Goal: Task Accomplishment & Management: Manage account settings

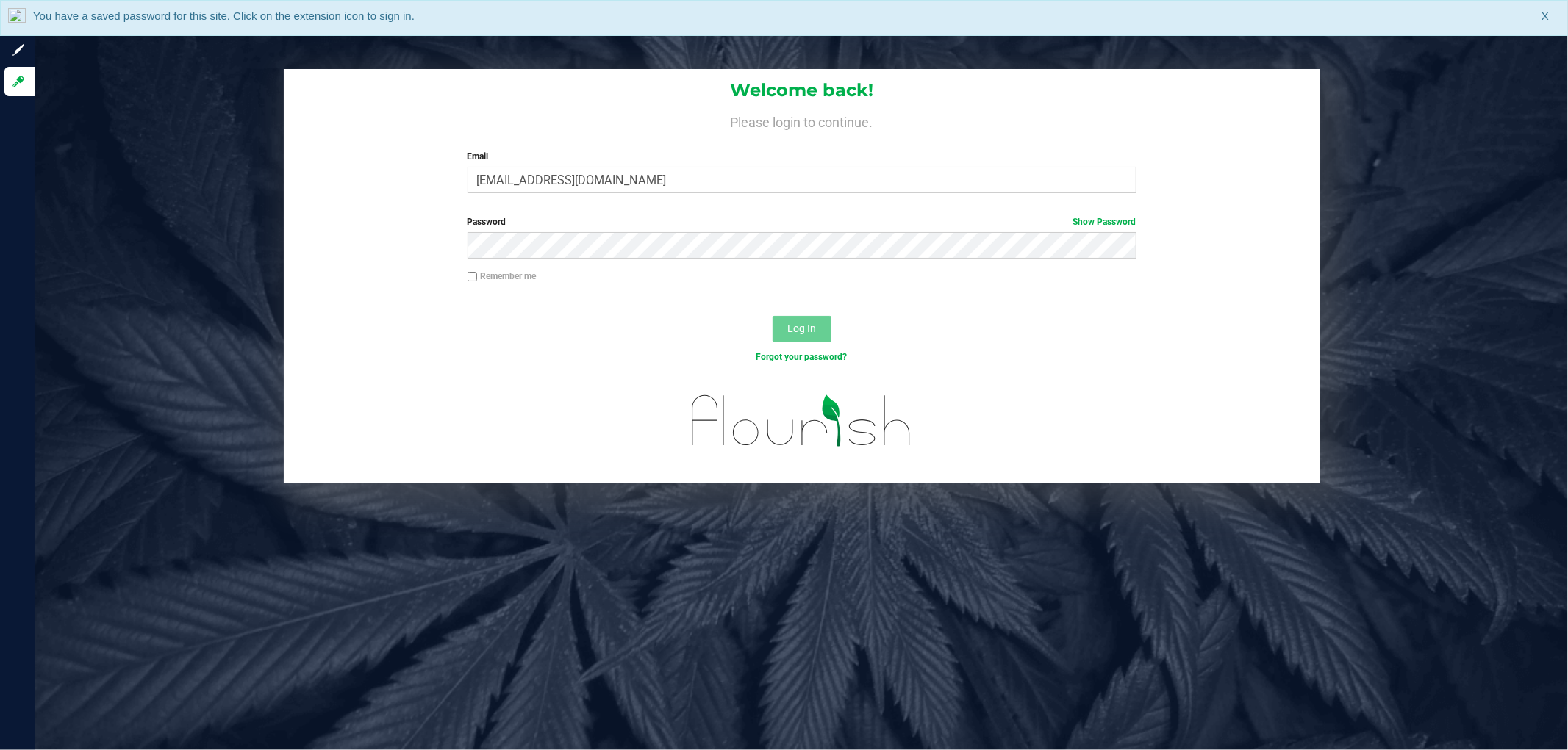
type input "[EMAIL_ADDRESS][DOMAIN_NAME]"
click at [773, 316] on button "Log In" at bounding box center [802, 329] width 59 height 27
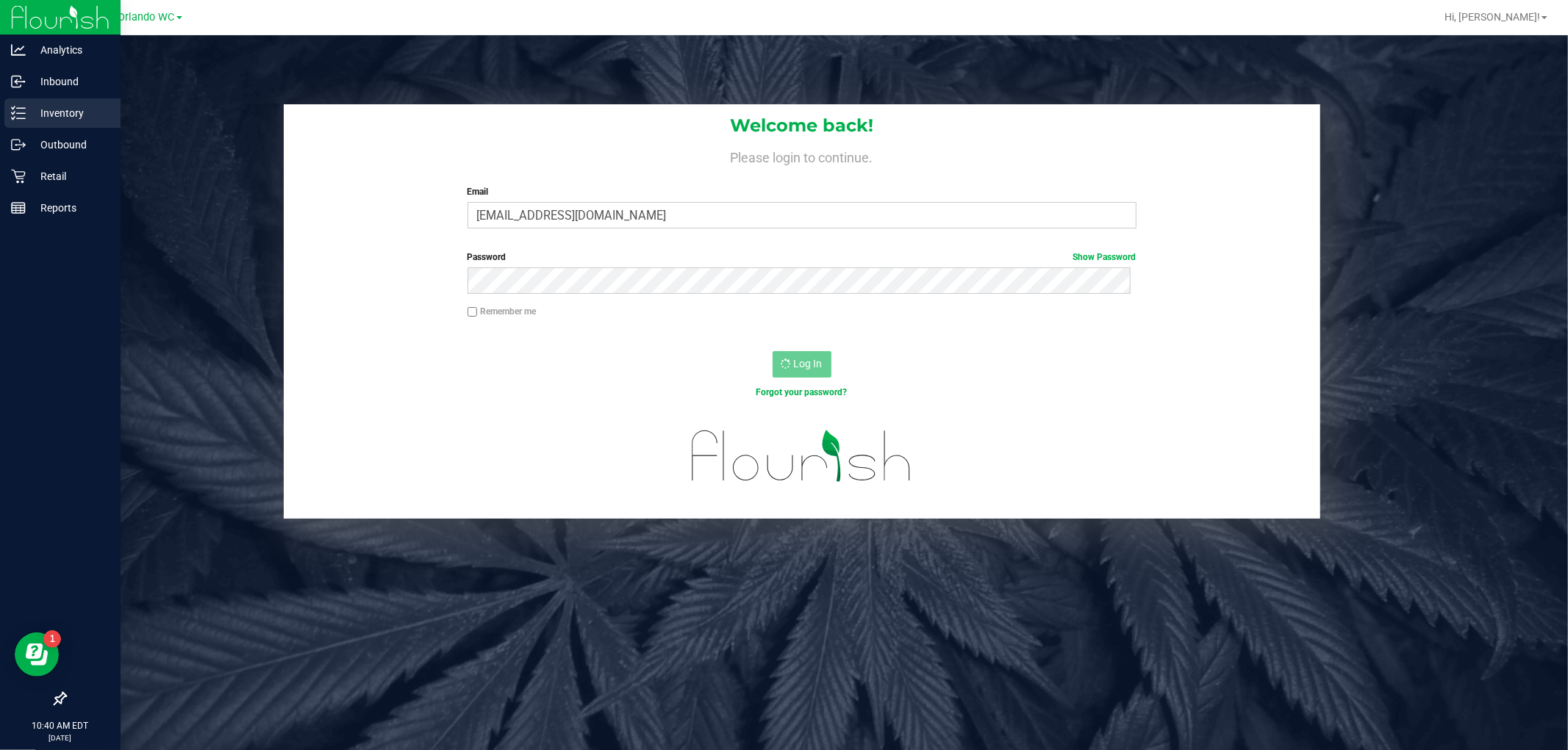
click at [32, 119] on p "Inventory" at bounding box center [70, 113] width 88 height 18
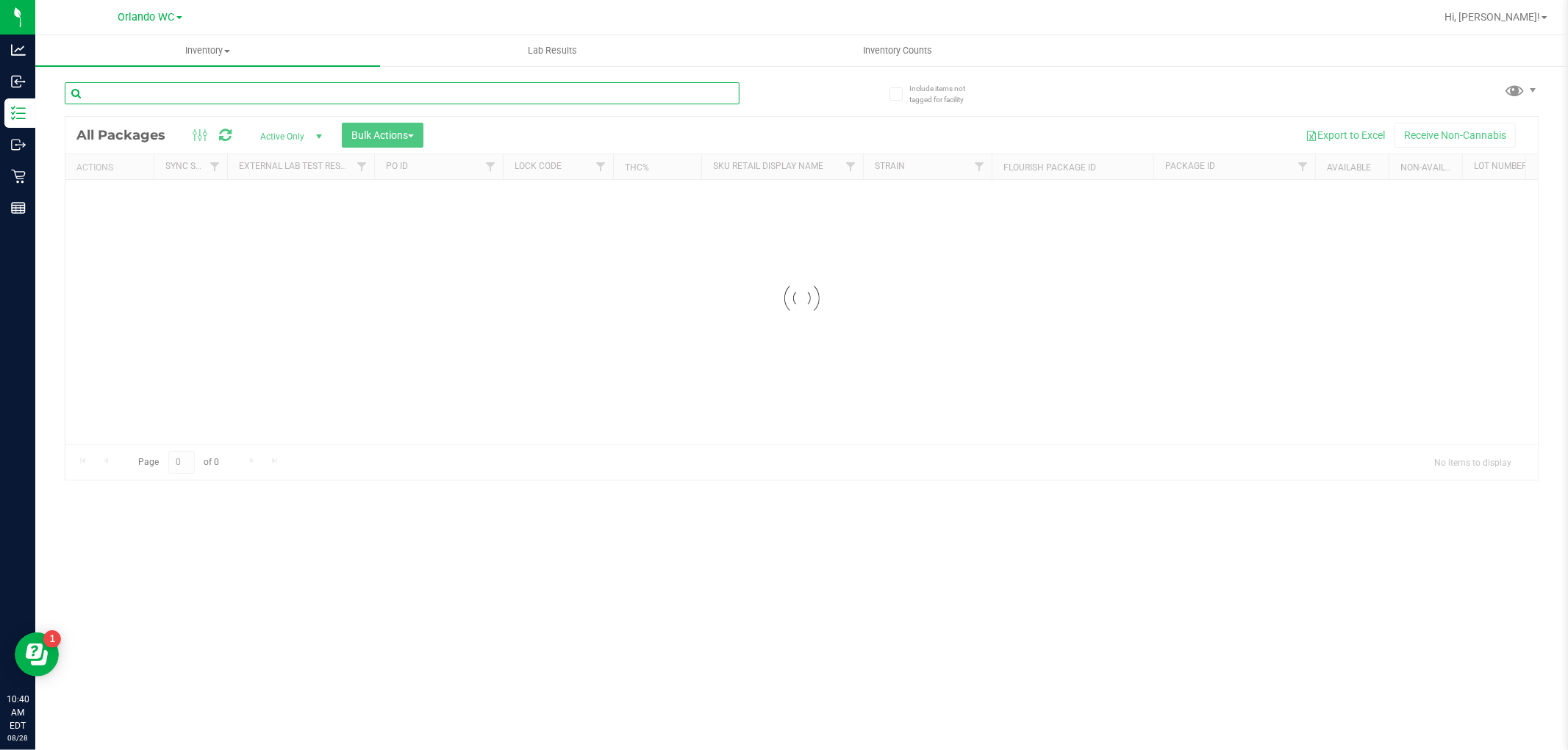
click at [214, 83] on input "text" at bounding box center [402, 93] width 675 height 22
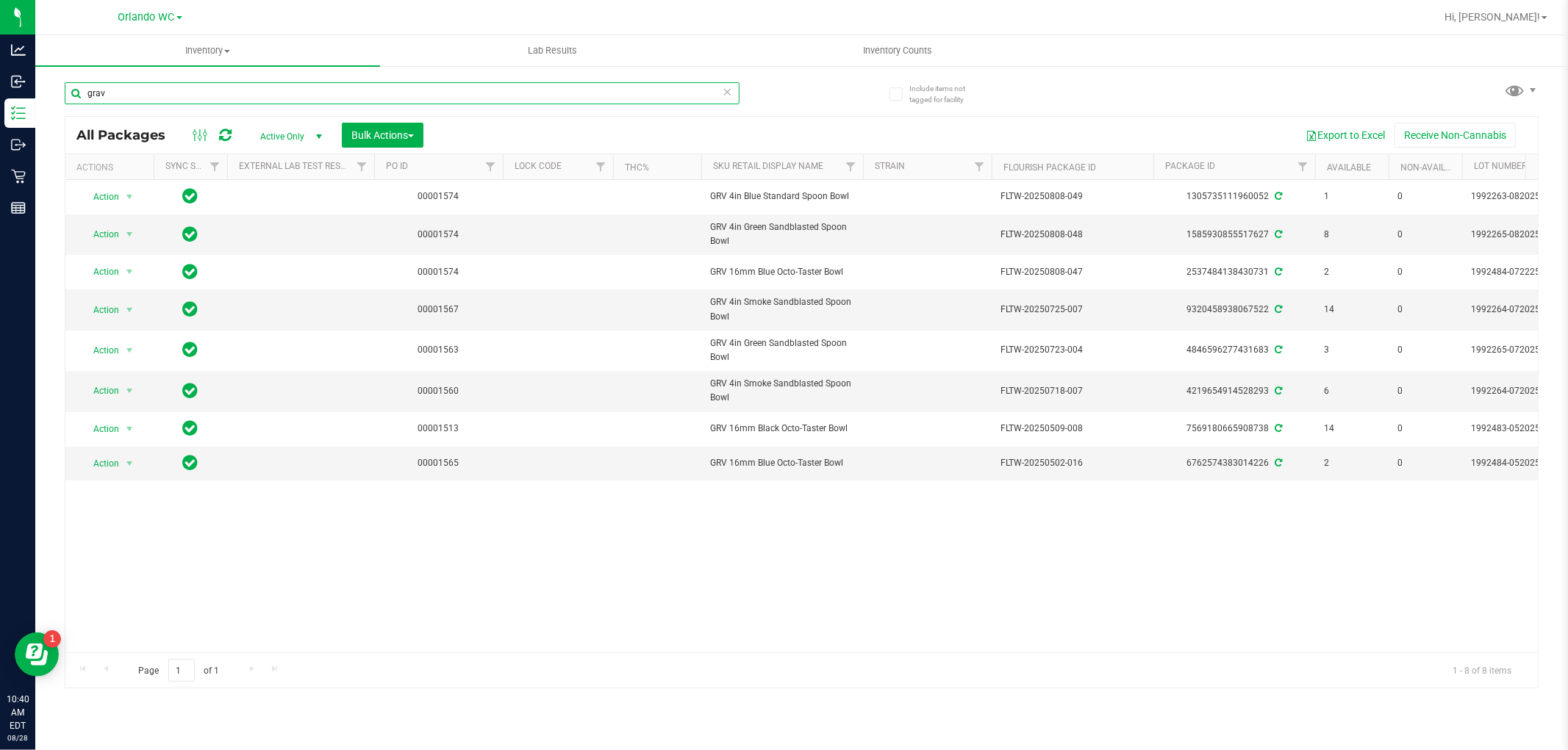
click at [310, 83] on input "grav" at bounding box center [402, 93] width 675 height 22
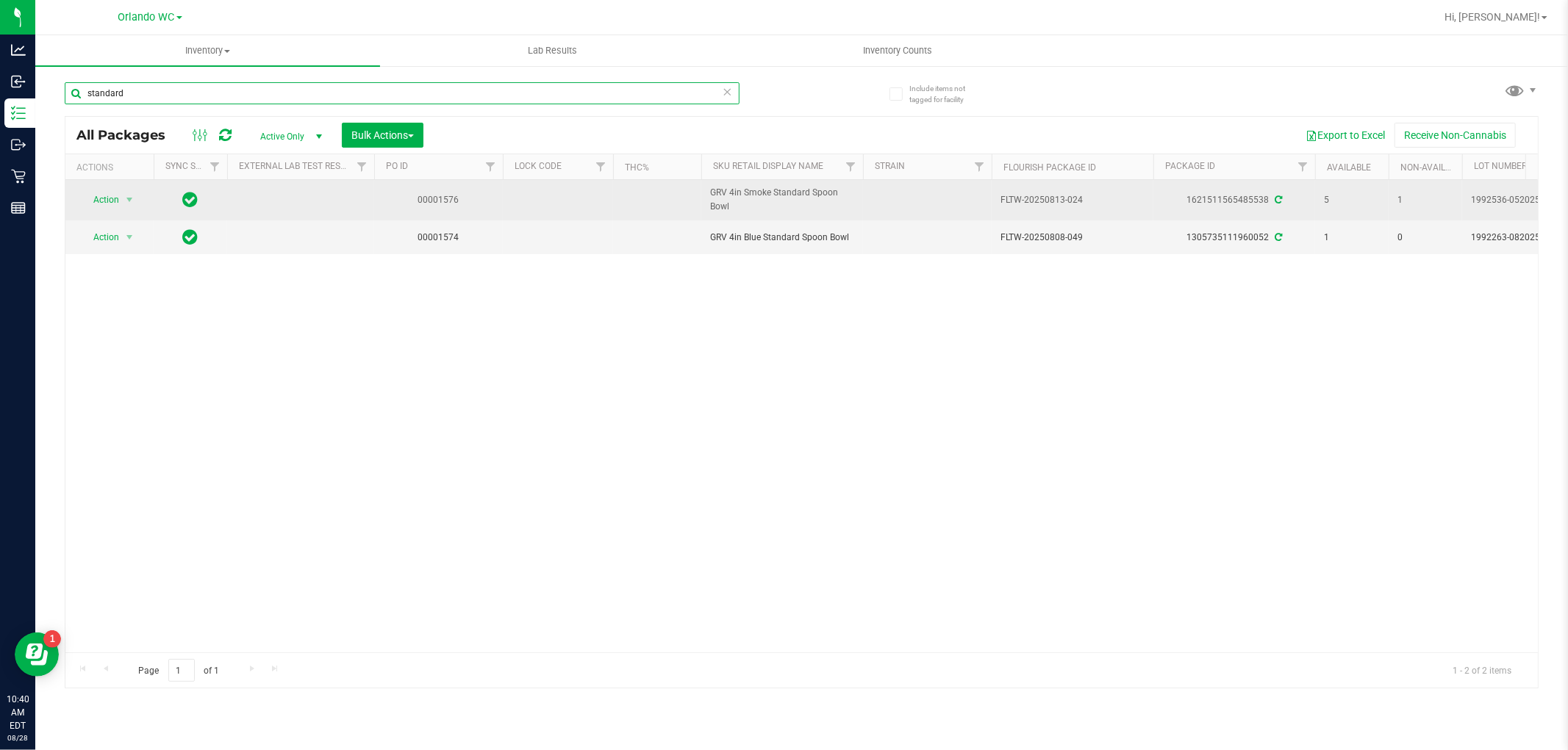
type input "standard"
click at [122, 200] on span "select" at bounding box center [130, 199] width 19 height 20
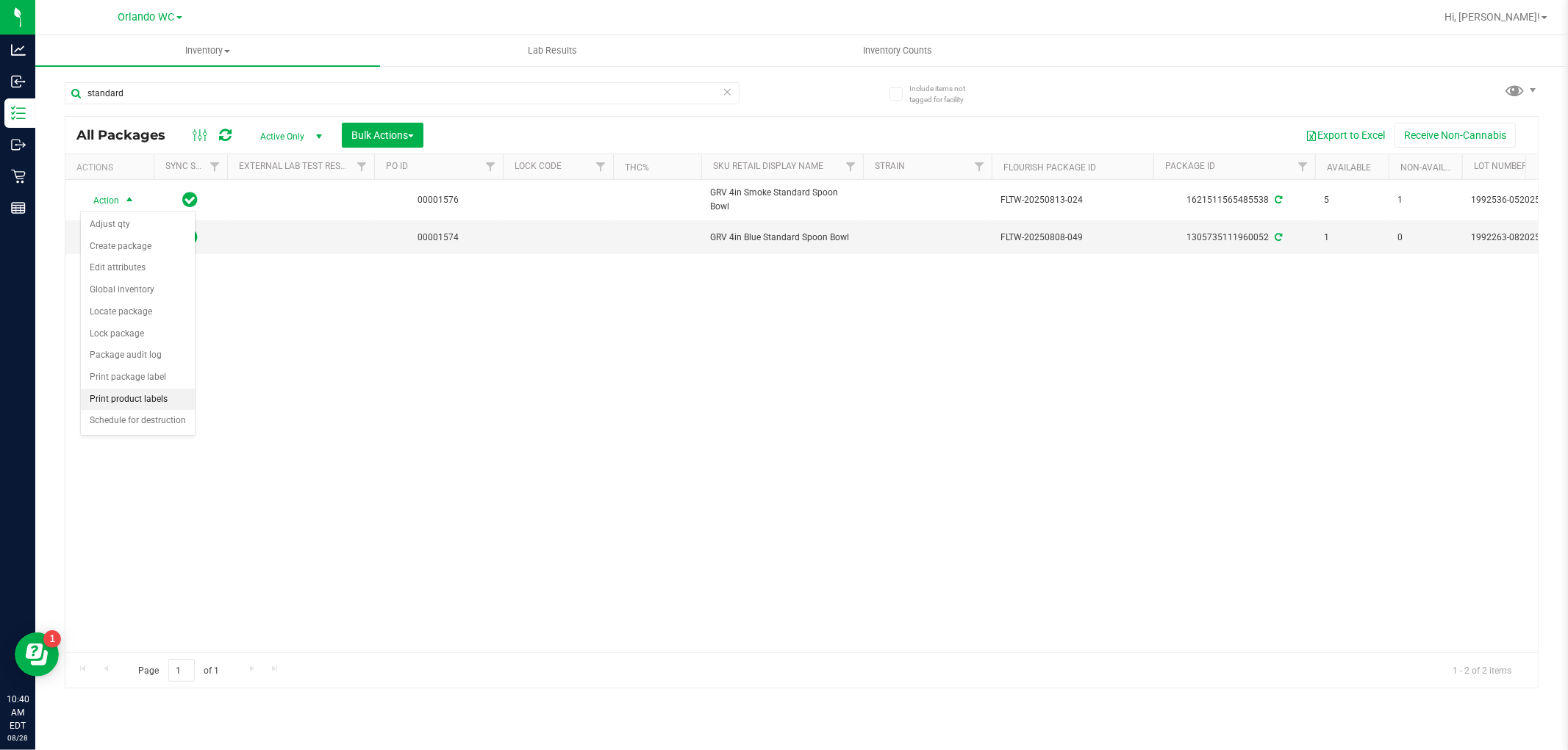
click at [129, 403] on li "Print product labels" at bounding box center [138, 399] width 114 height 22
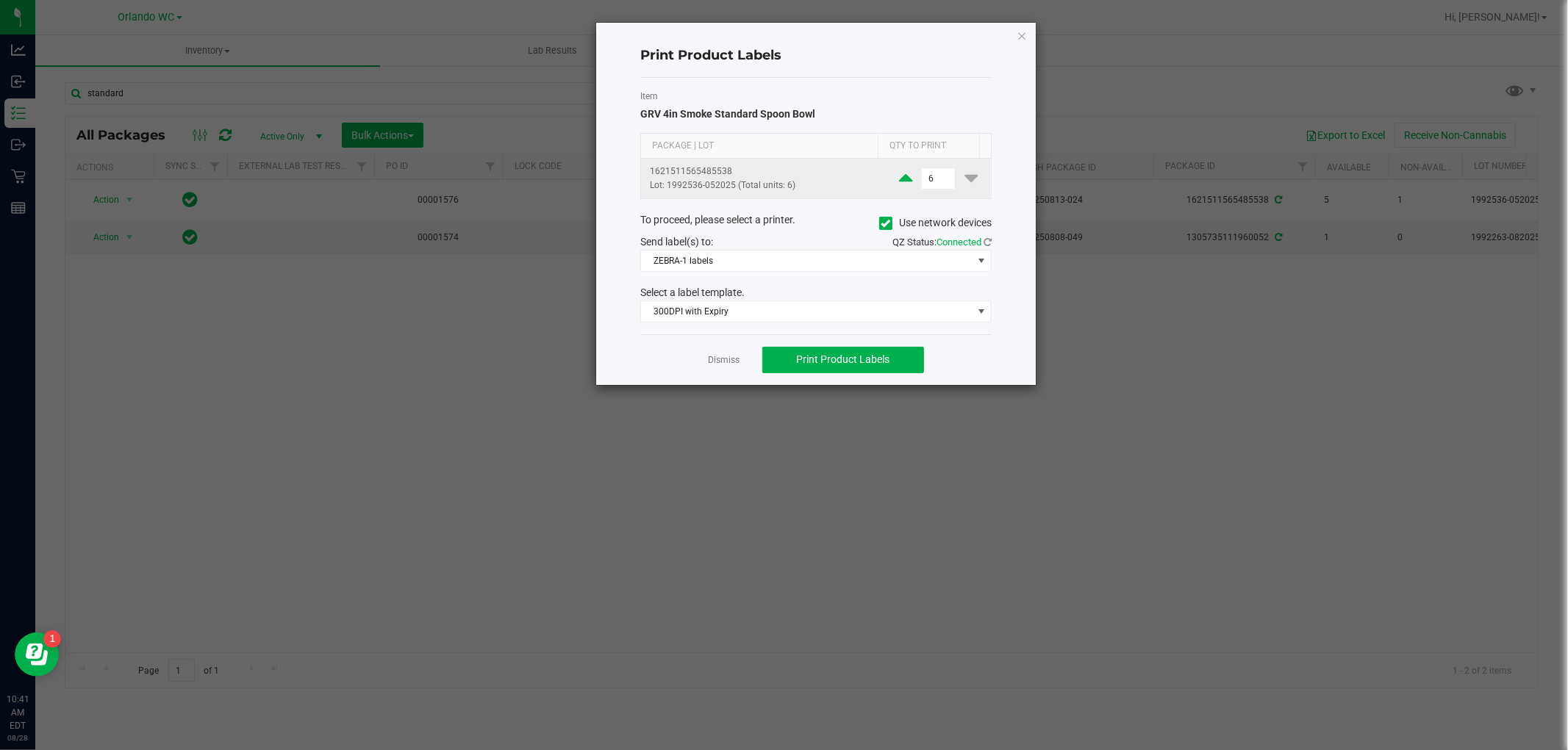
click at [899, 185] on icon at bounding box center [906, 178] width 13 height 19
type input "8"
click at [785, 253] on span "ZEBRA-1 labels" at bounding box center [806, 260] width 331 height 20
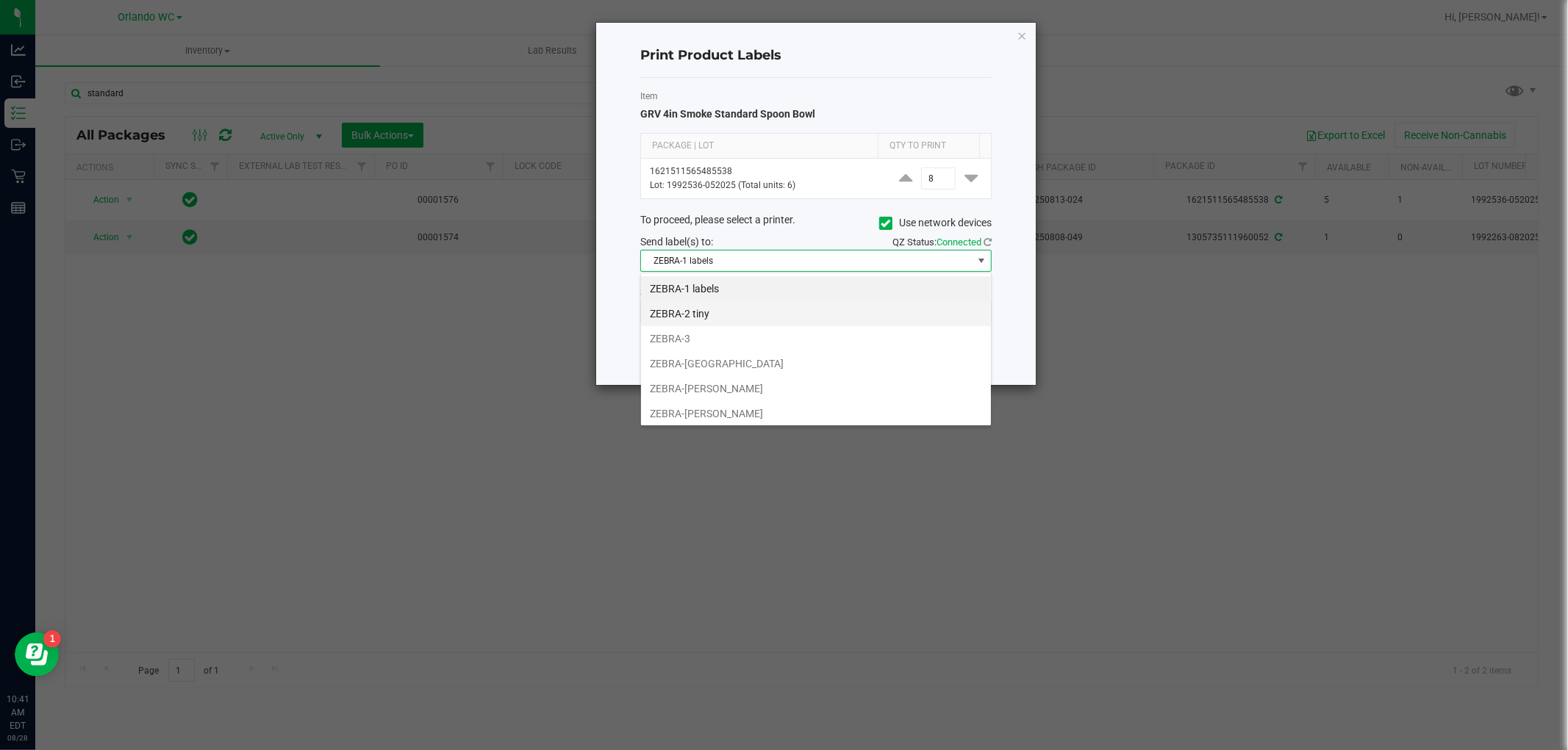
scroll to position [22, 351]
click at [700, 323] on li "ZEBRA-2 tiny" at bounding box center [816, 313] width 350 height 25
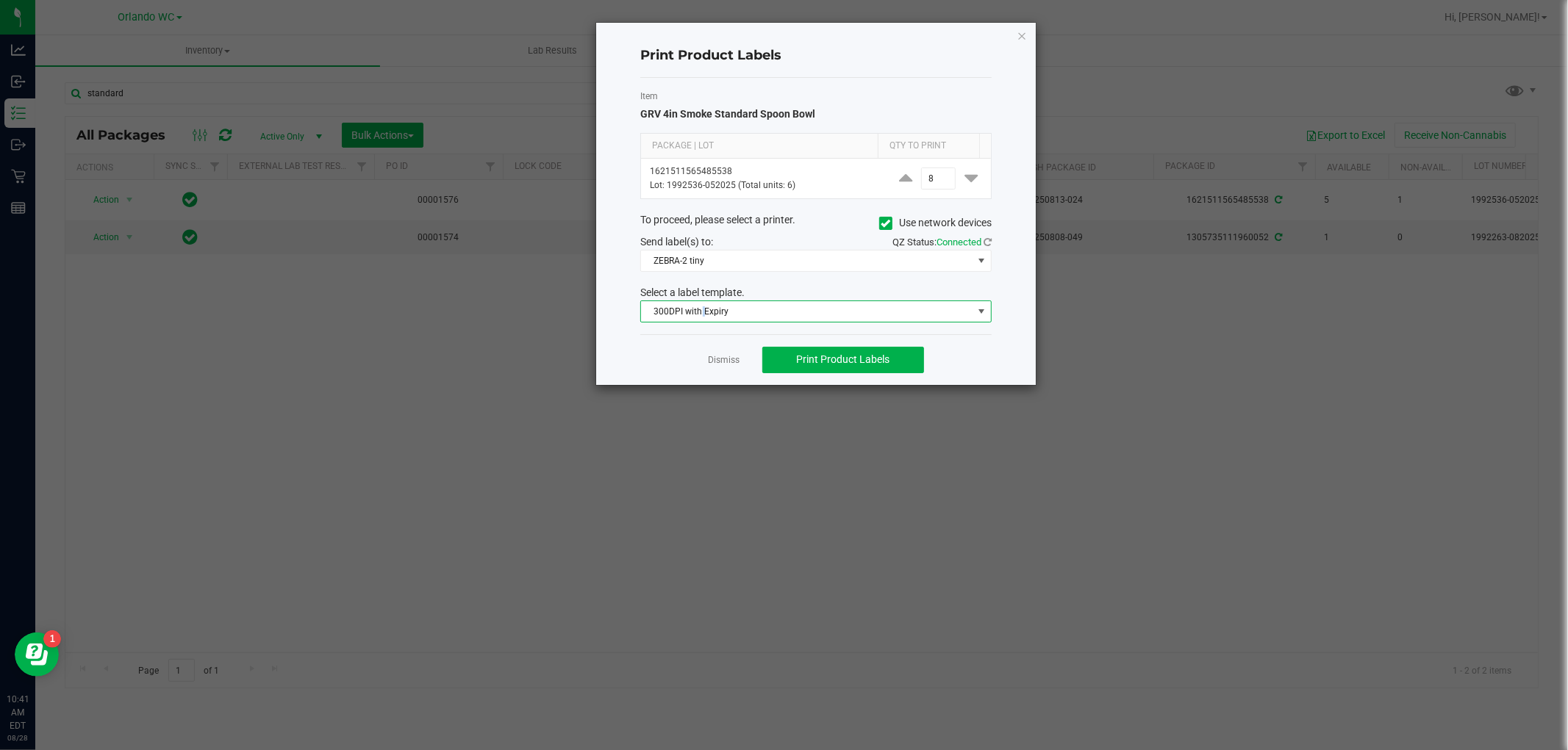
click at [700, 322] on span "300DPI with Expiry" at bounding box center [816, 311] width 352 height 22
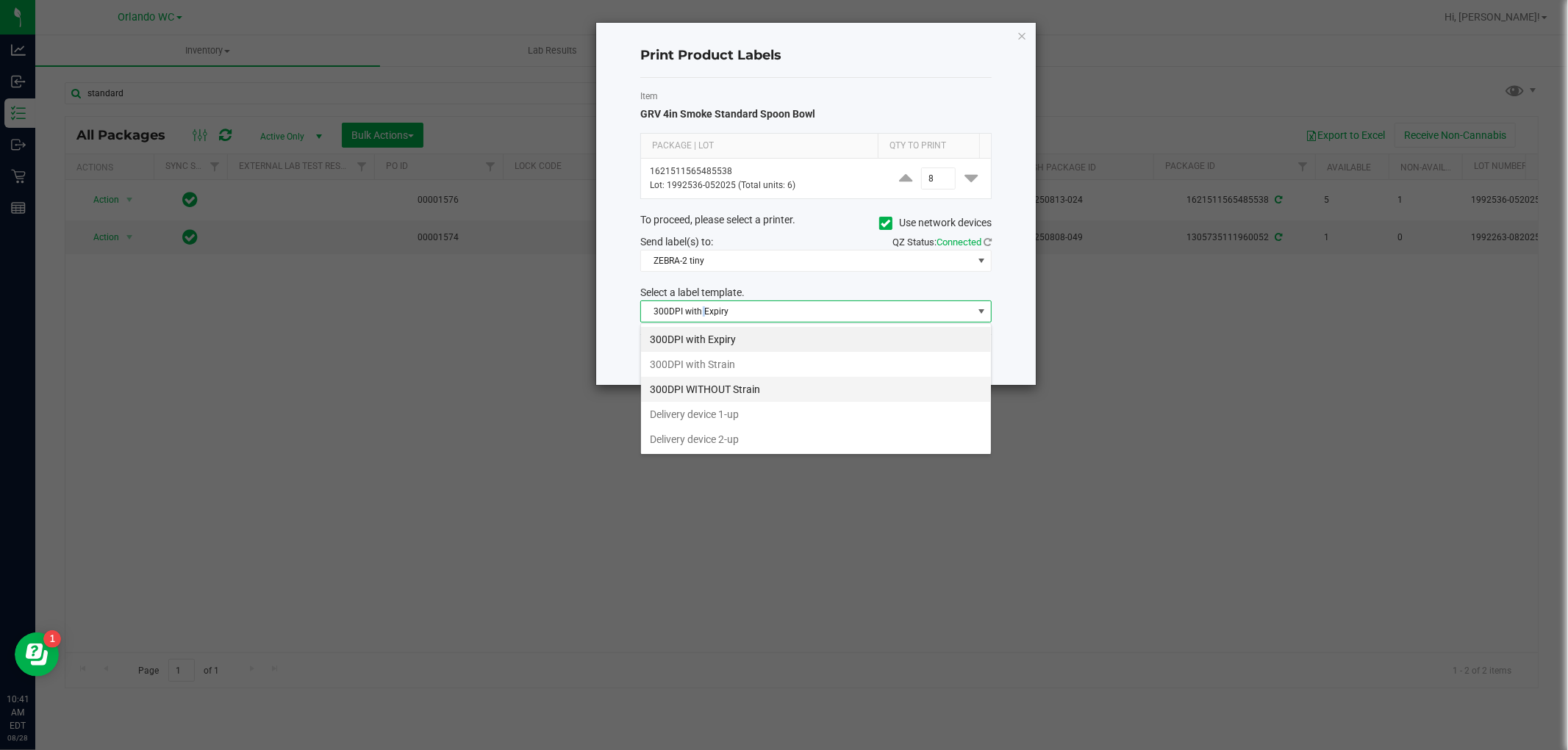
click at [728, 384] on li "300DPI WITHOUT Strain" at bounding box center [816, 389] width 350 height 25
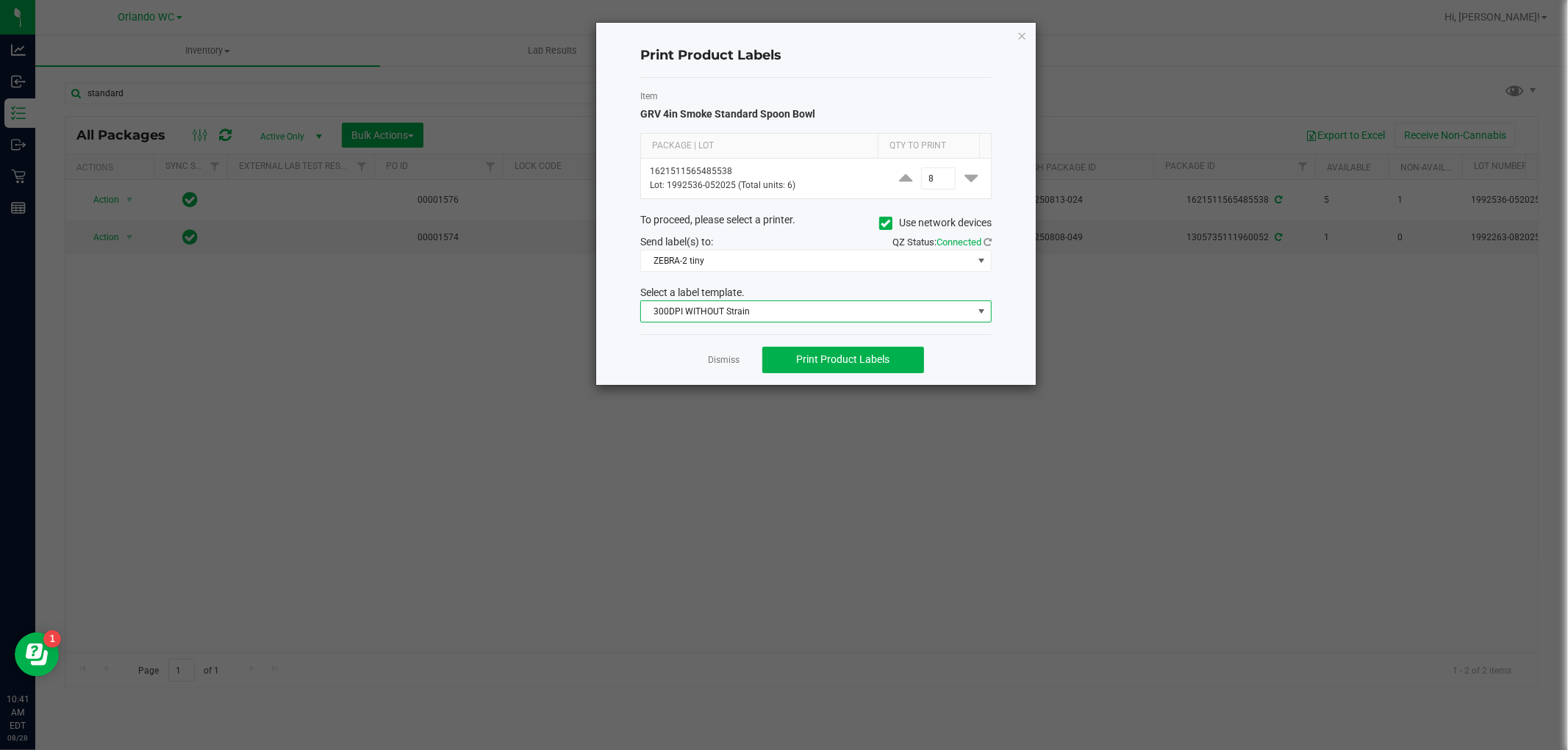
click at [738, 314] on span "300DPI WITHOUT Strain" at bounding box center [806, 311] width 331 height 20
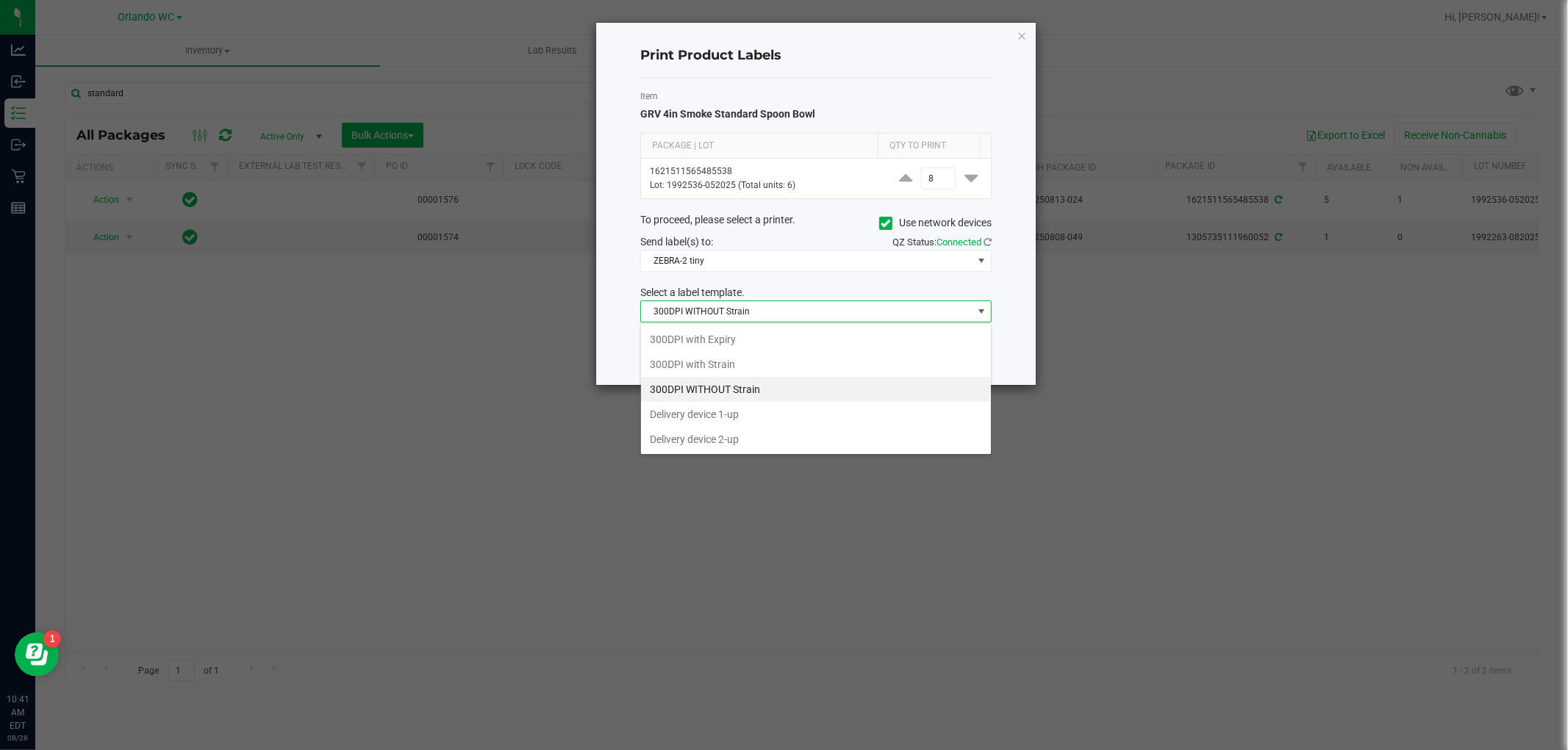
click at [751, 417] on li "Delivery device 1-up" at bounding box center [816, 414] width 350 height 25
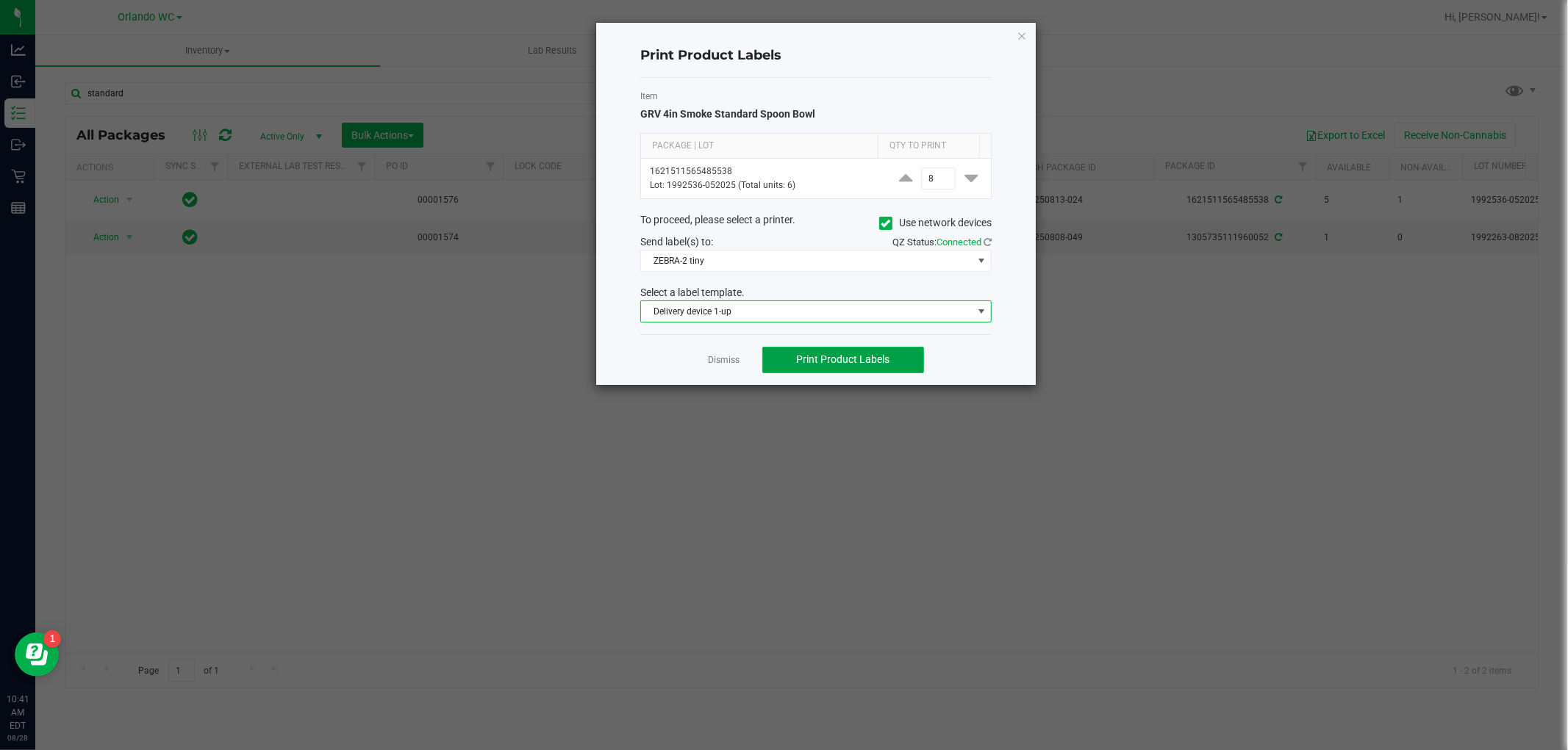
click at [856, 360] on span "Print Product Labels" at bounding box center [843, 359] width 93 height 12
click at [724, 356] on link "Dismiss" at bounding box center [724, 360] width 32 height 12
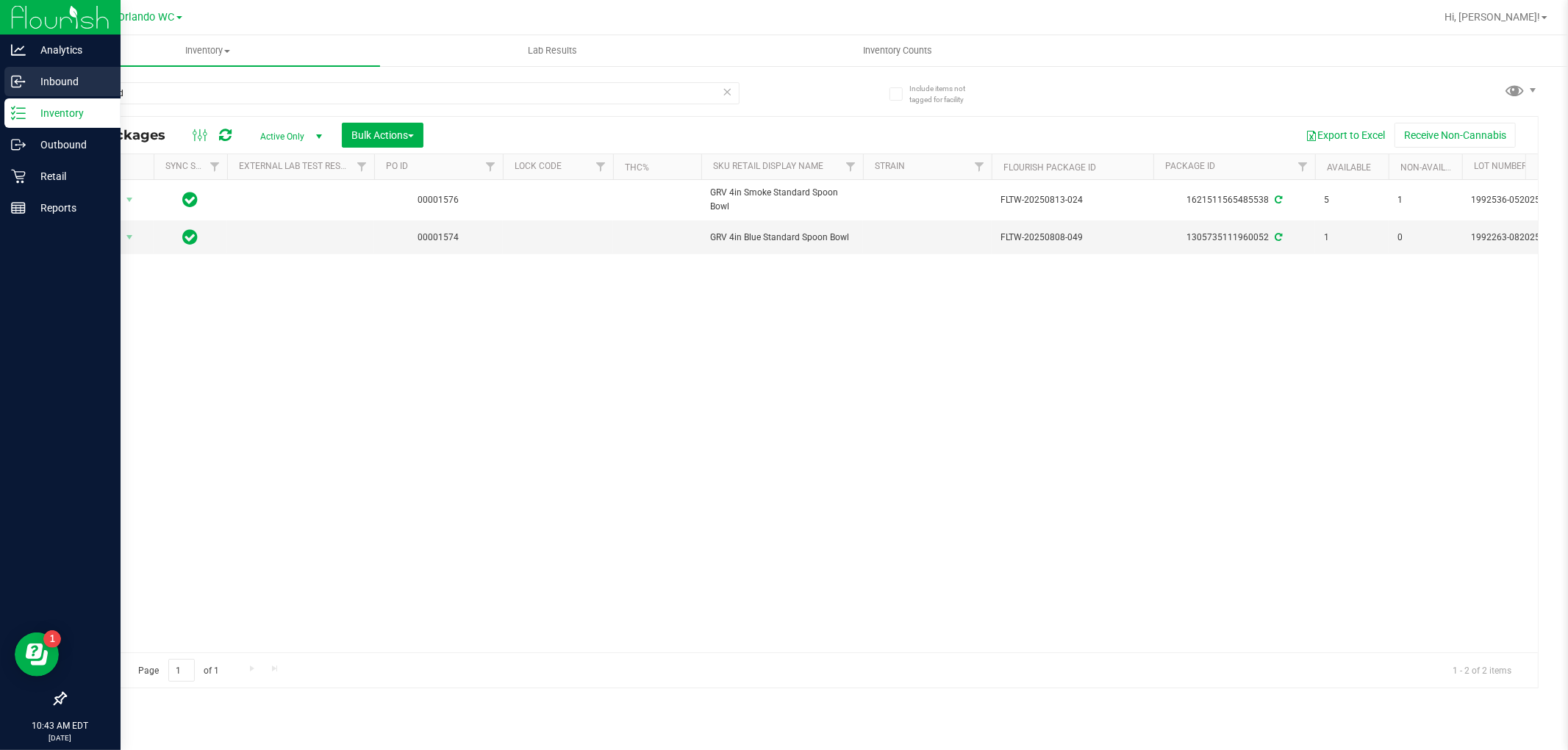
click at [18, 83] on icon at bounding box center [19, 82] width 15 height 15
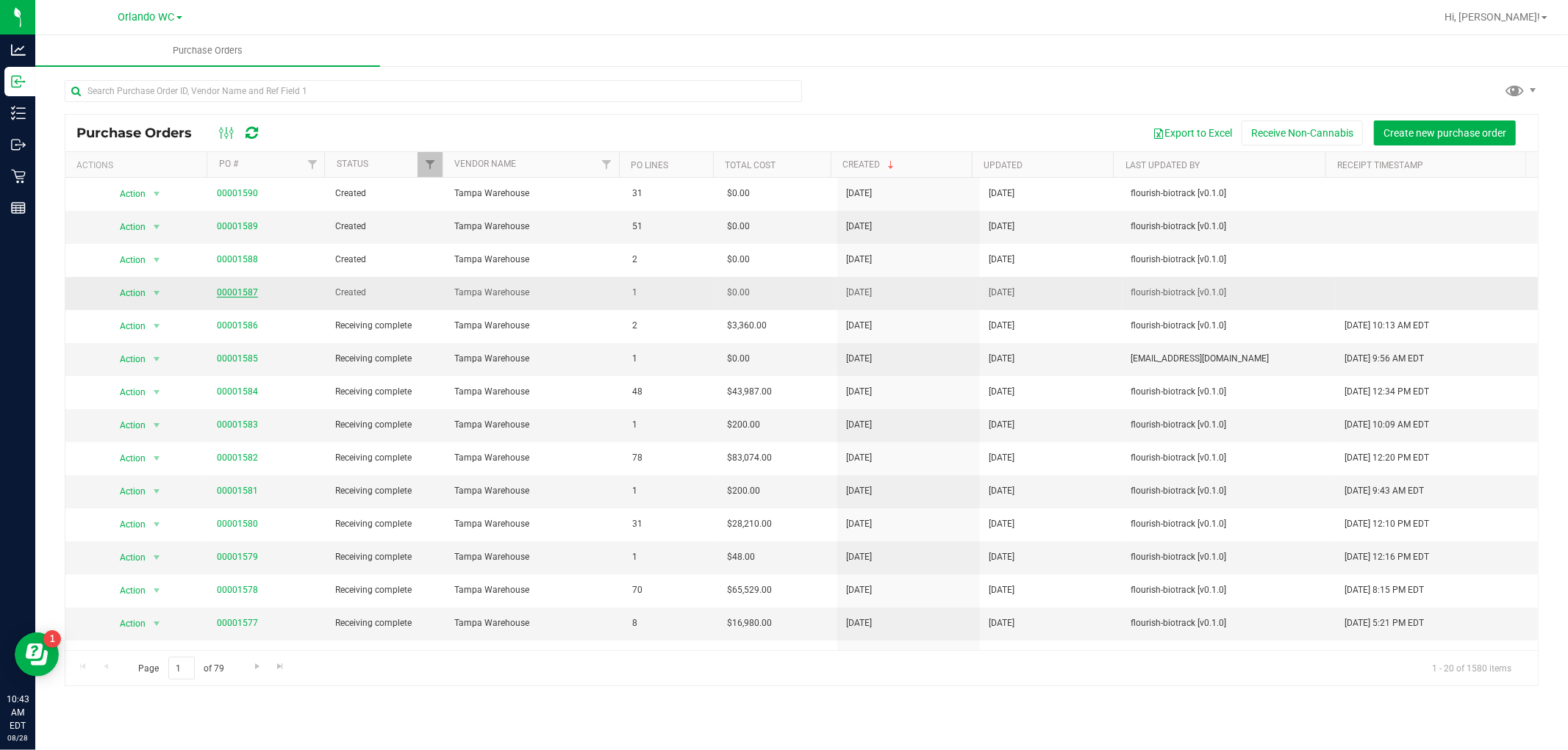
click at [228, 292] on link "00001587" at bounding box center [237, 292] width 41 height 11
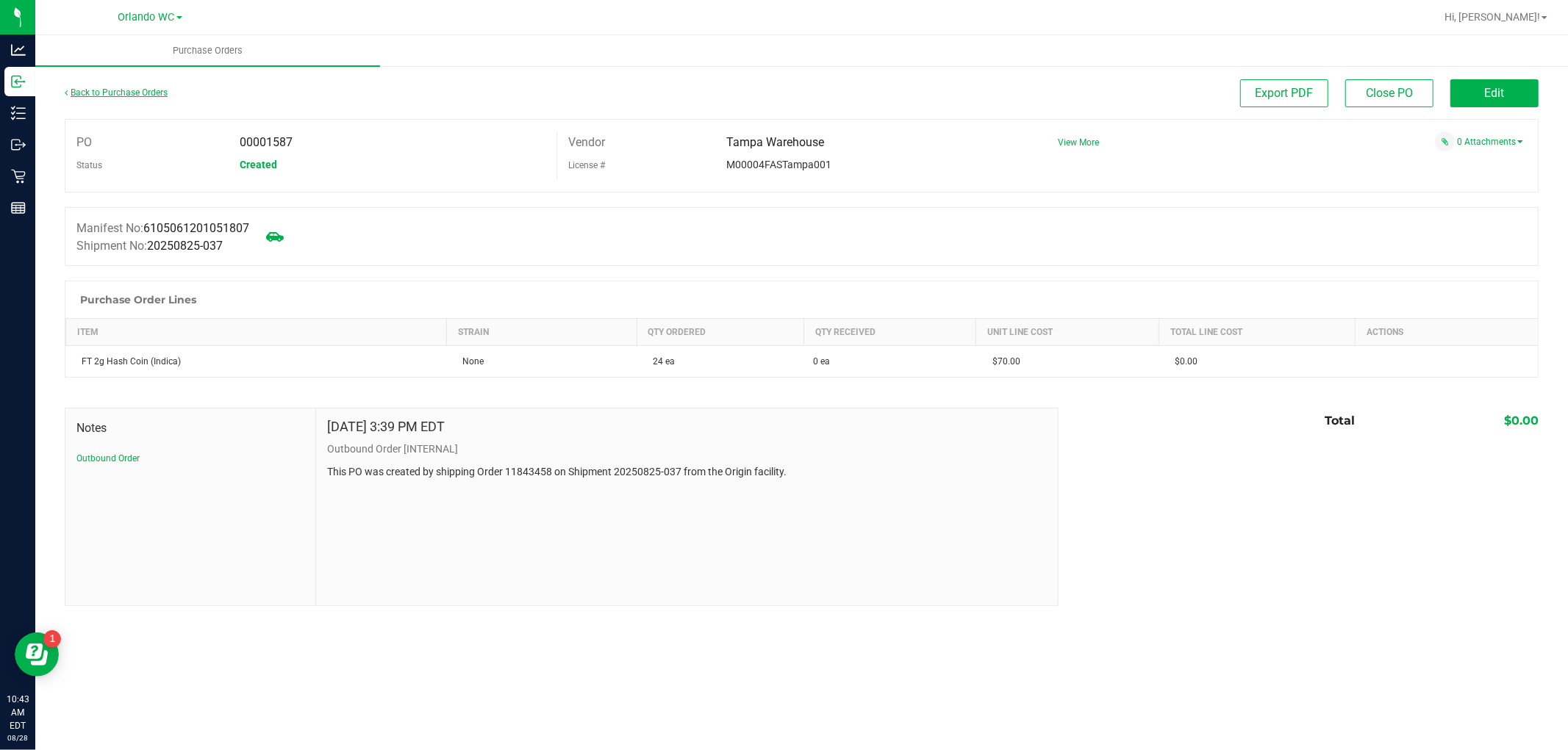
click at [87, 91] on link "Back to Purchase Orders" at bounding box center [116, 92] width 103 height 11
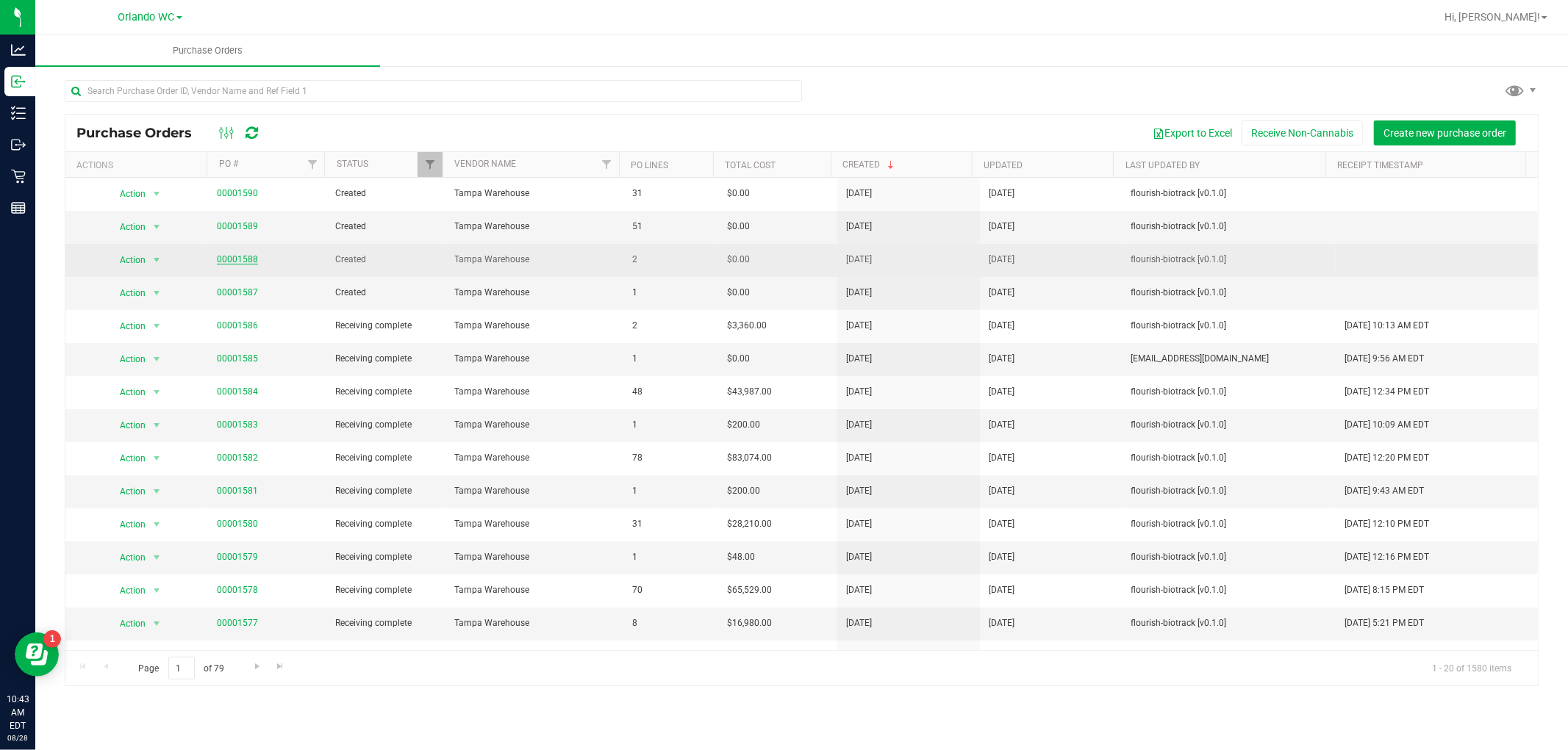
click at [235, 260] on link "00001588" at bounding box center [237, 259] width 41 height 11
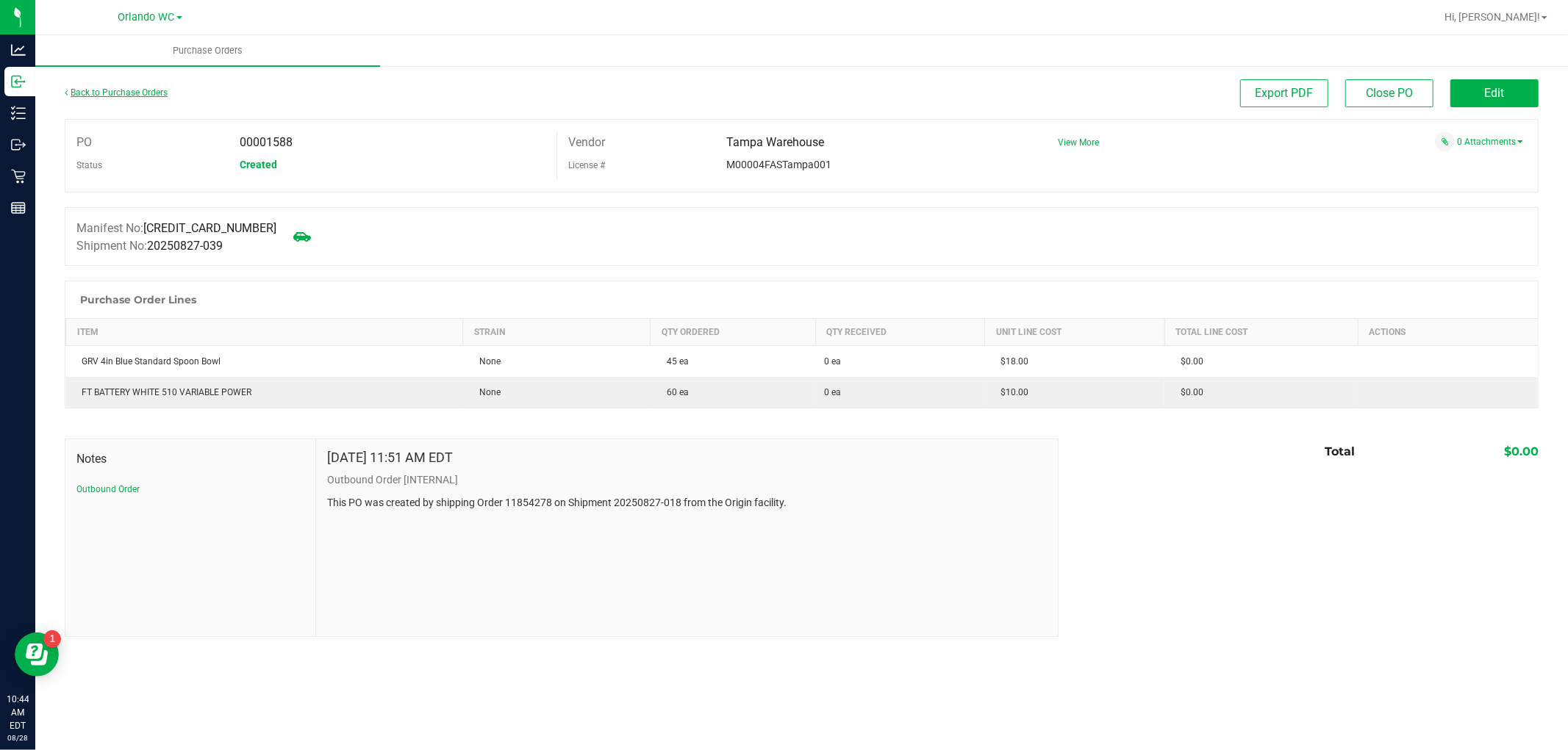
click at [92, 88] on link "Back to Purchase Orders" at bounding box center [116, 92] width 103 height 11
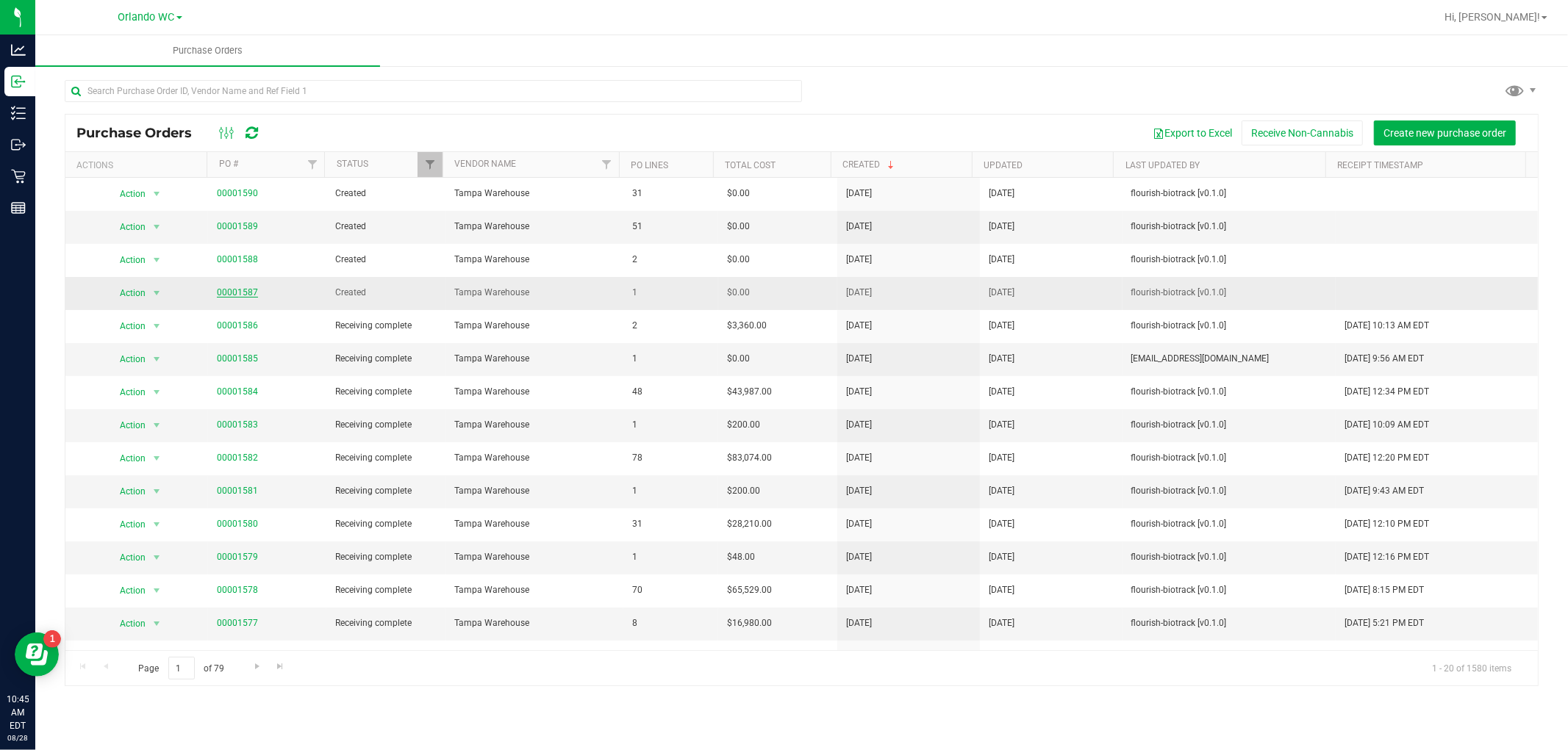
click at [246, 289] on link "00001587" at bounding box center [237, 292] width 41 height 11
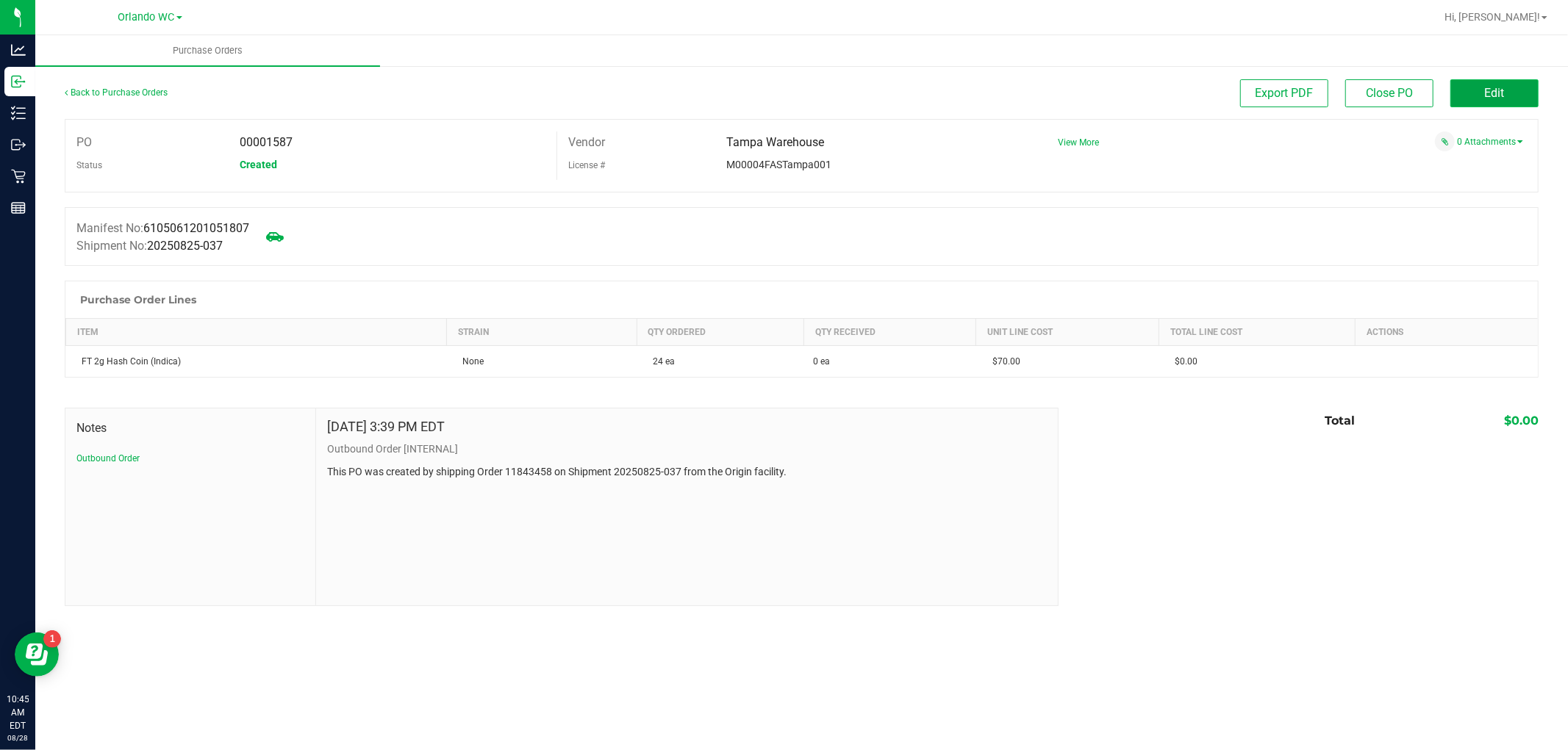
click at [1468, 86] on button "Edit" at bounding box center [1494, 93] width 88 height 28
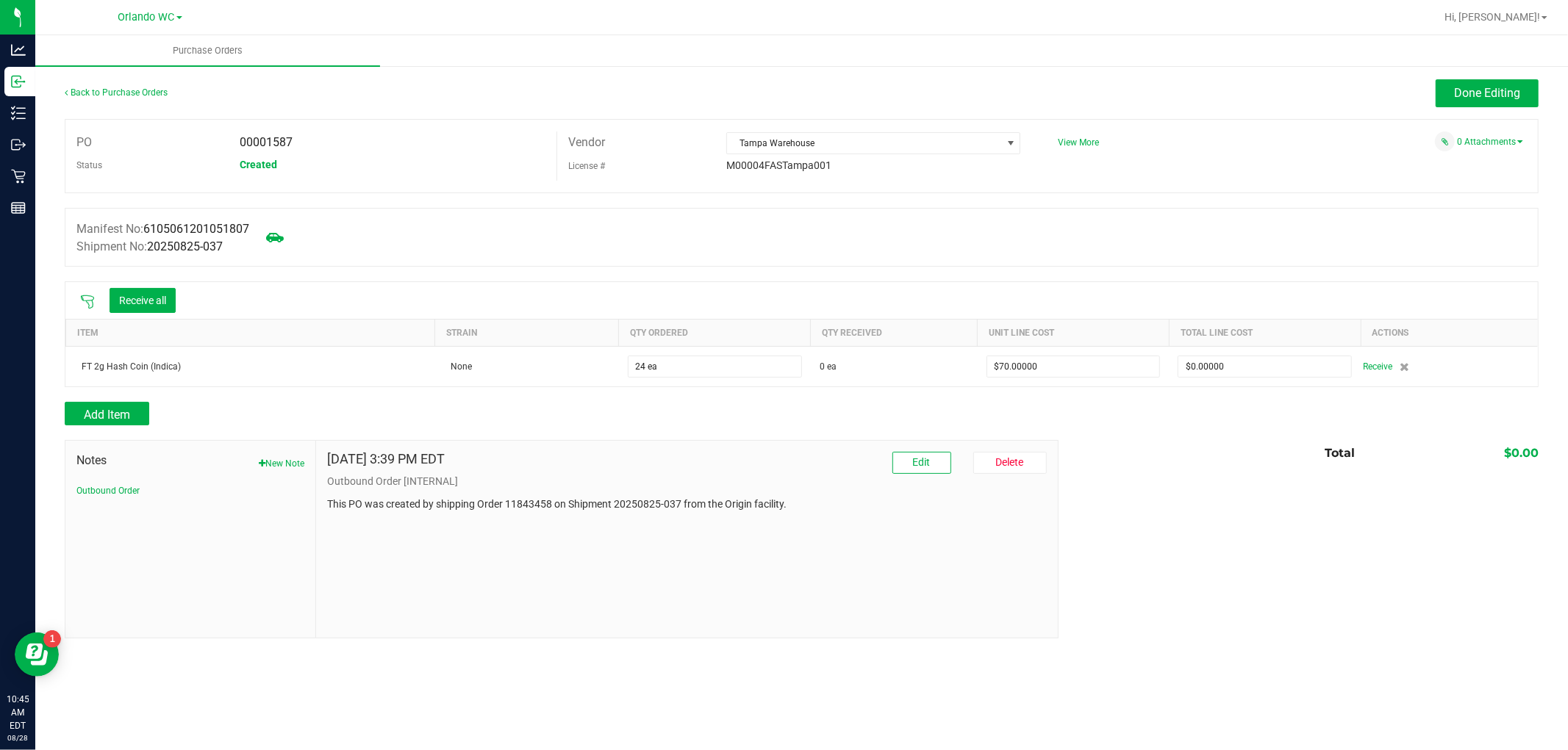
click at [86, 301] on icon at bounding box center [88, 302] width 15 height 15
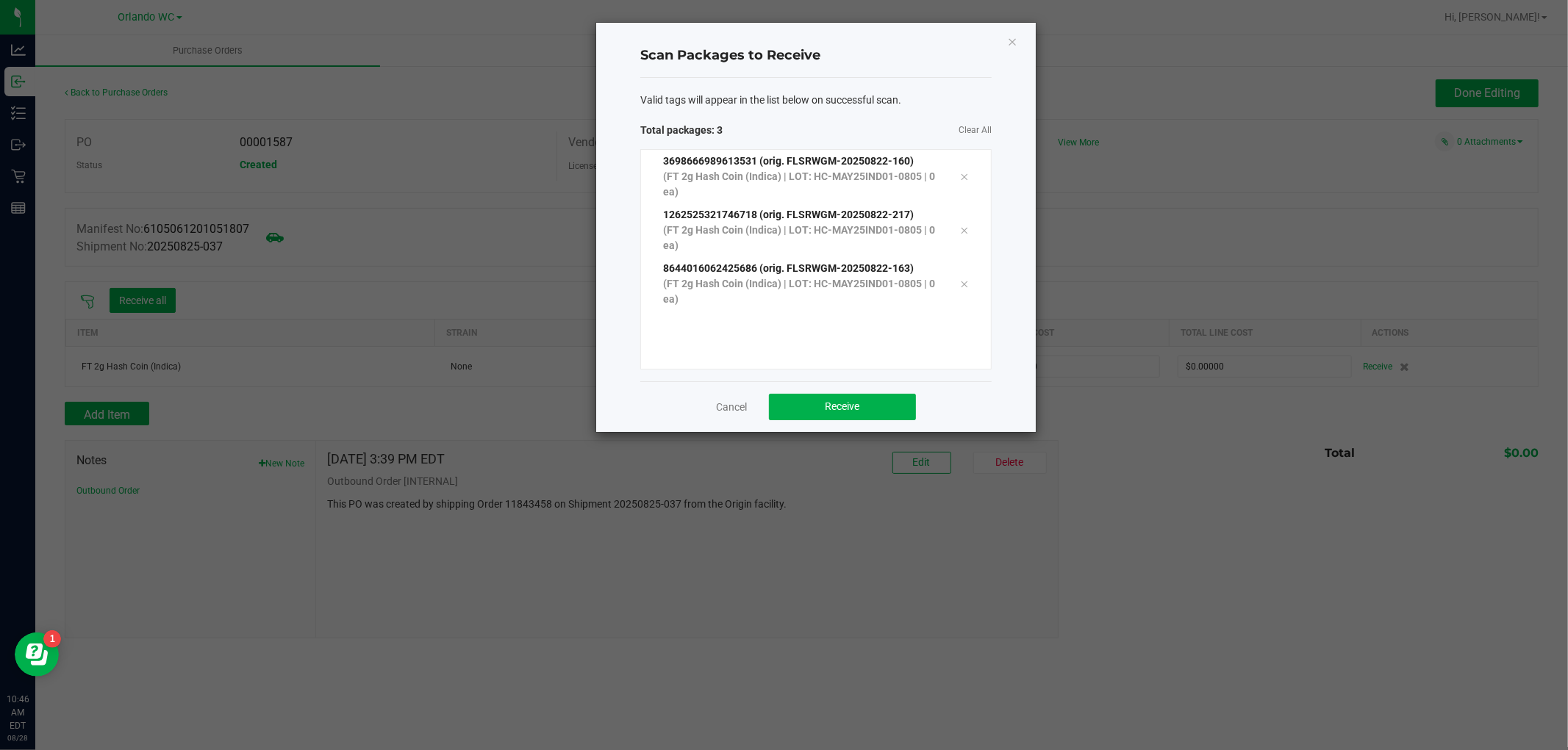
click at [825, 422] on div "Cancel Receive" at bounding box center [816, 407] width 352 height 51
click at [823, 416] on button "Receive" at bounding box center [842, 407] width 147 height 27
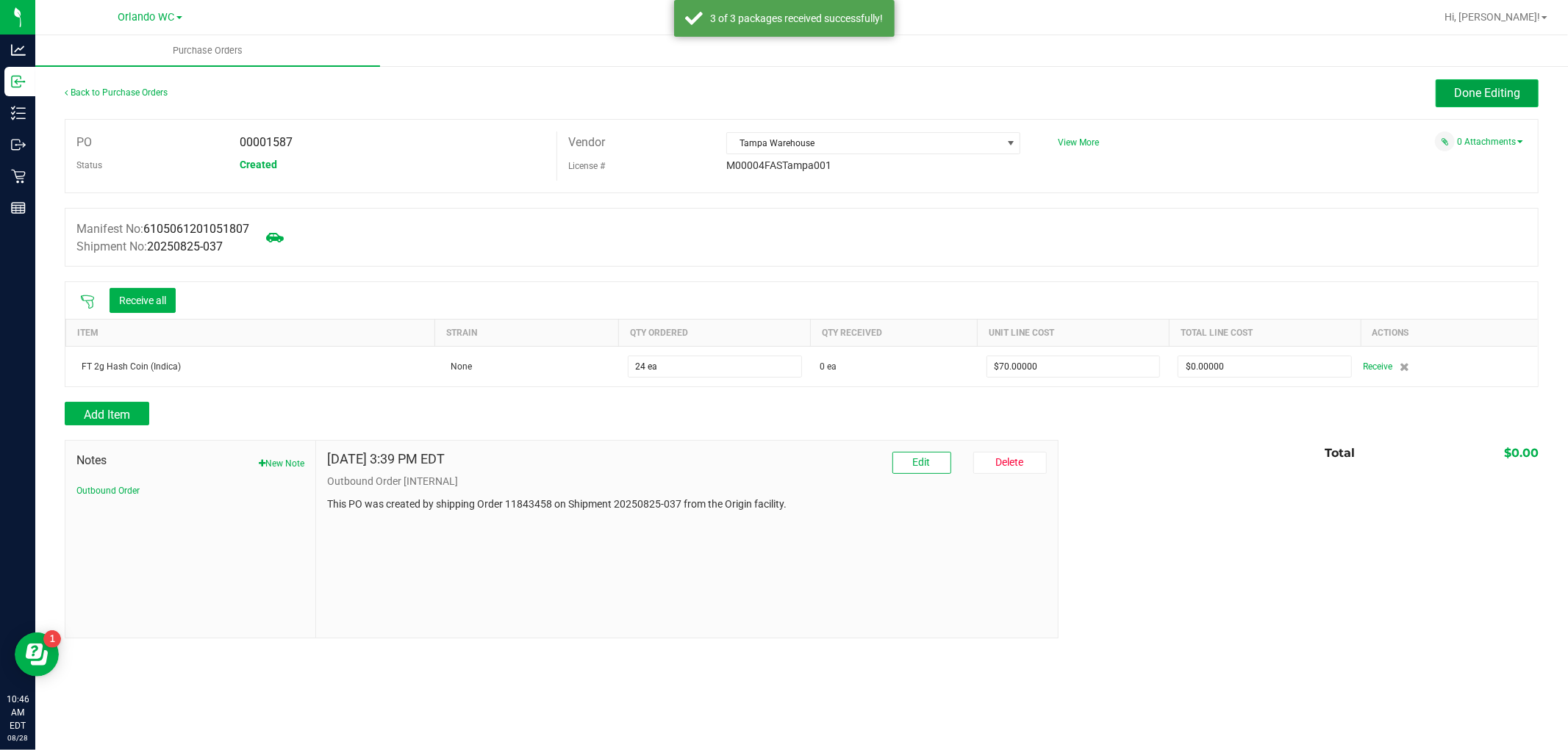
click at [1456, 92] on span "Done Editing" at bounding box center [1488, 92] width 66 height 14
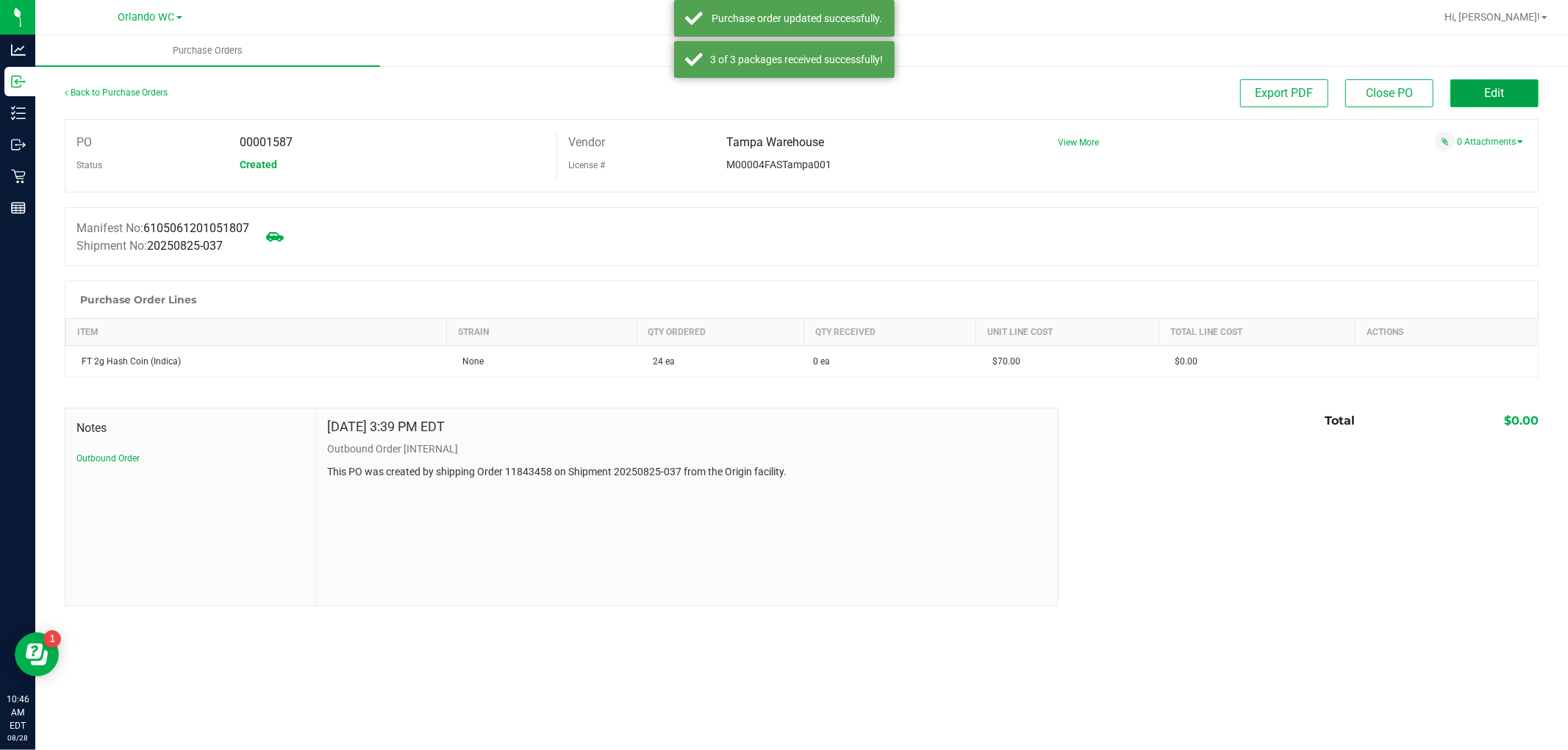
click at [1519, 99] on button "Edit" at bounding box center [1494, 93] width 88 height 28
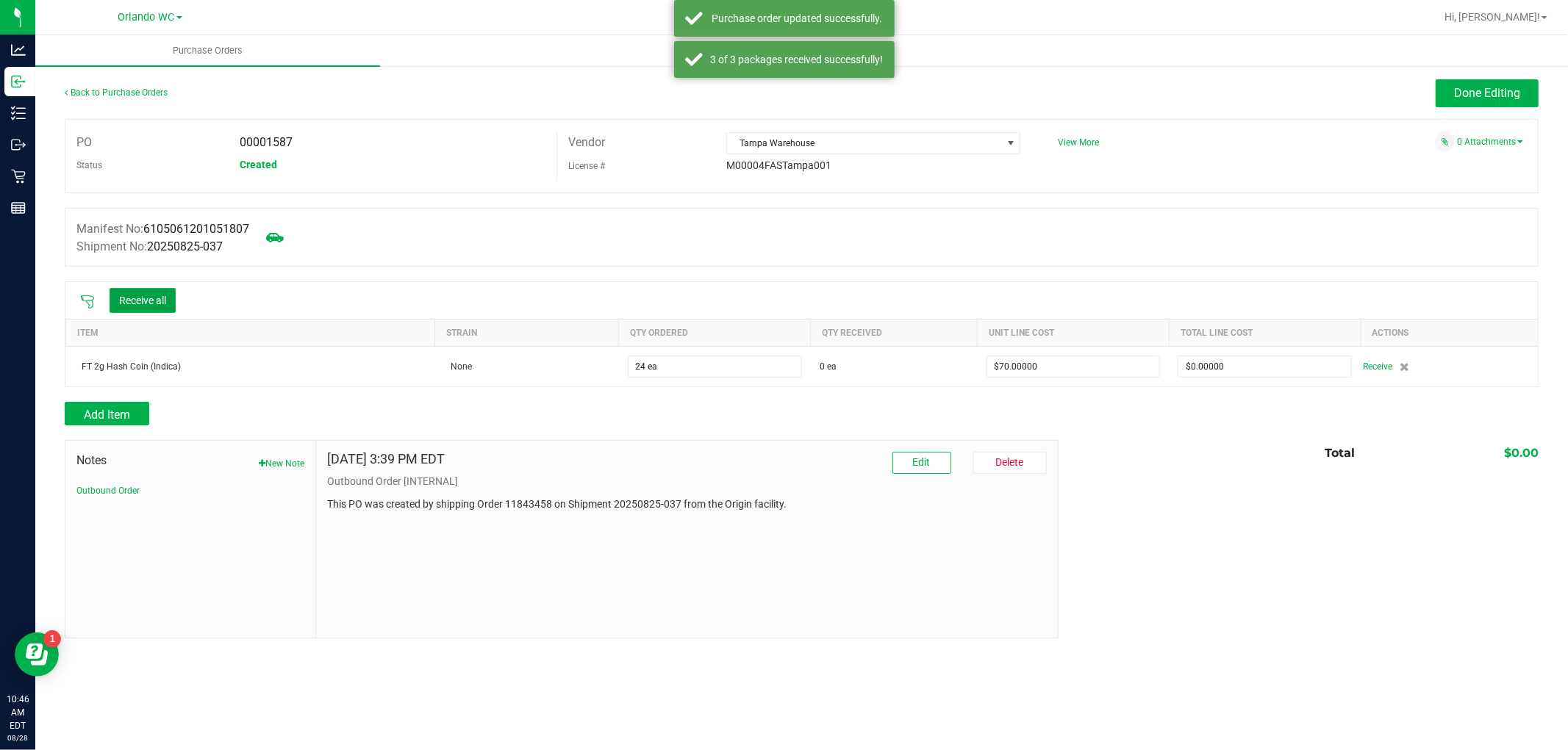
click at [133, 289] on button "Receive all" at bounding box center [143, 300] width 66 height 25
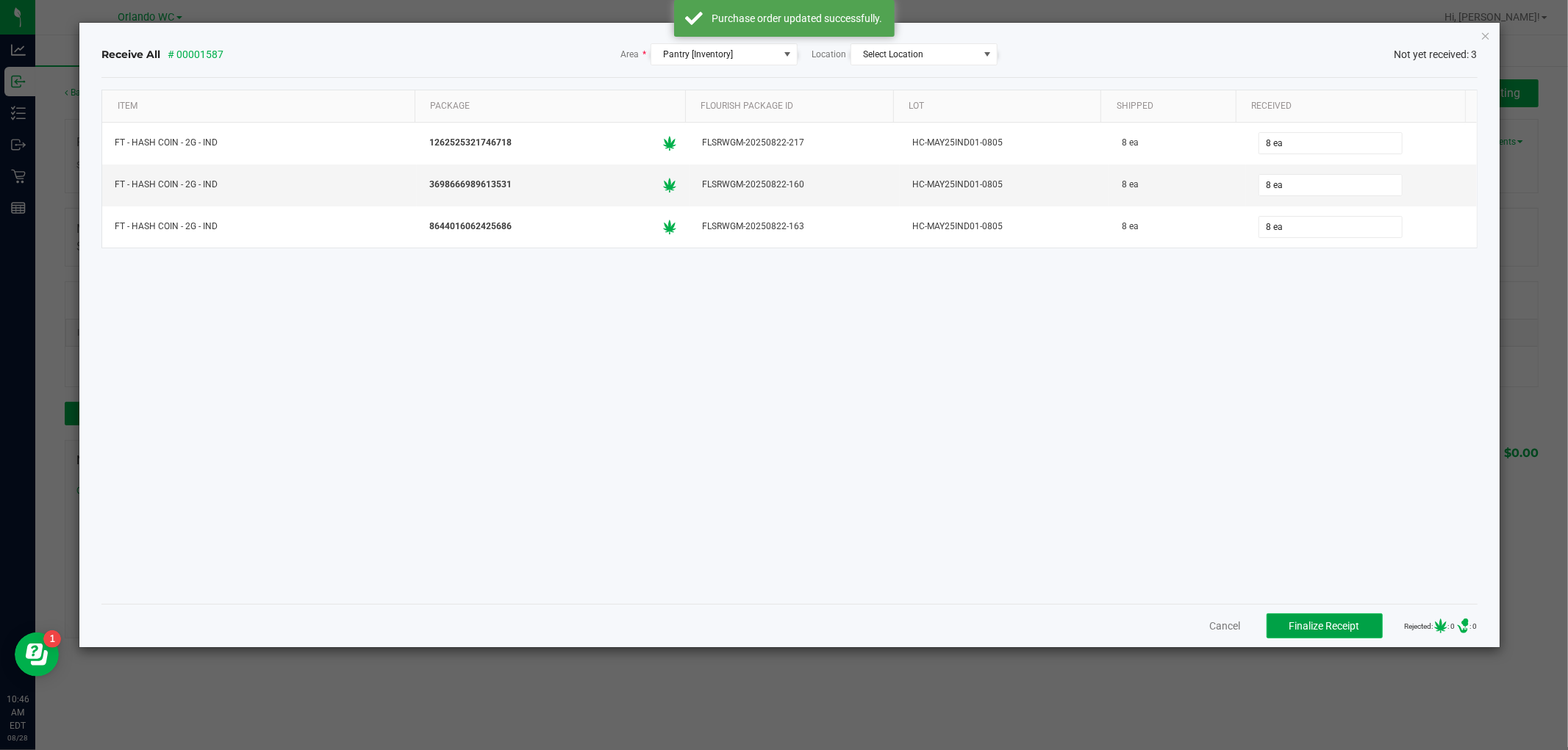
click at [1327, 614] on button "Finalize Receipt" at bounding box center [1324, 626] width 116 height 25
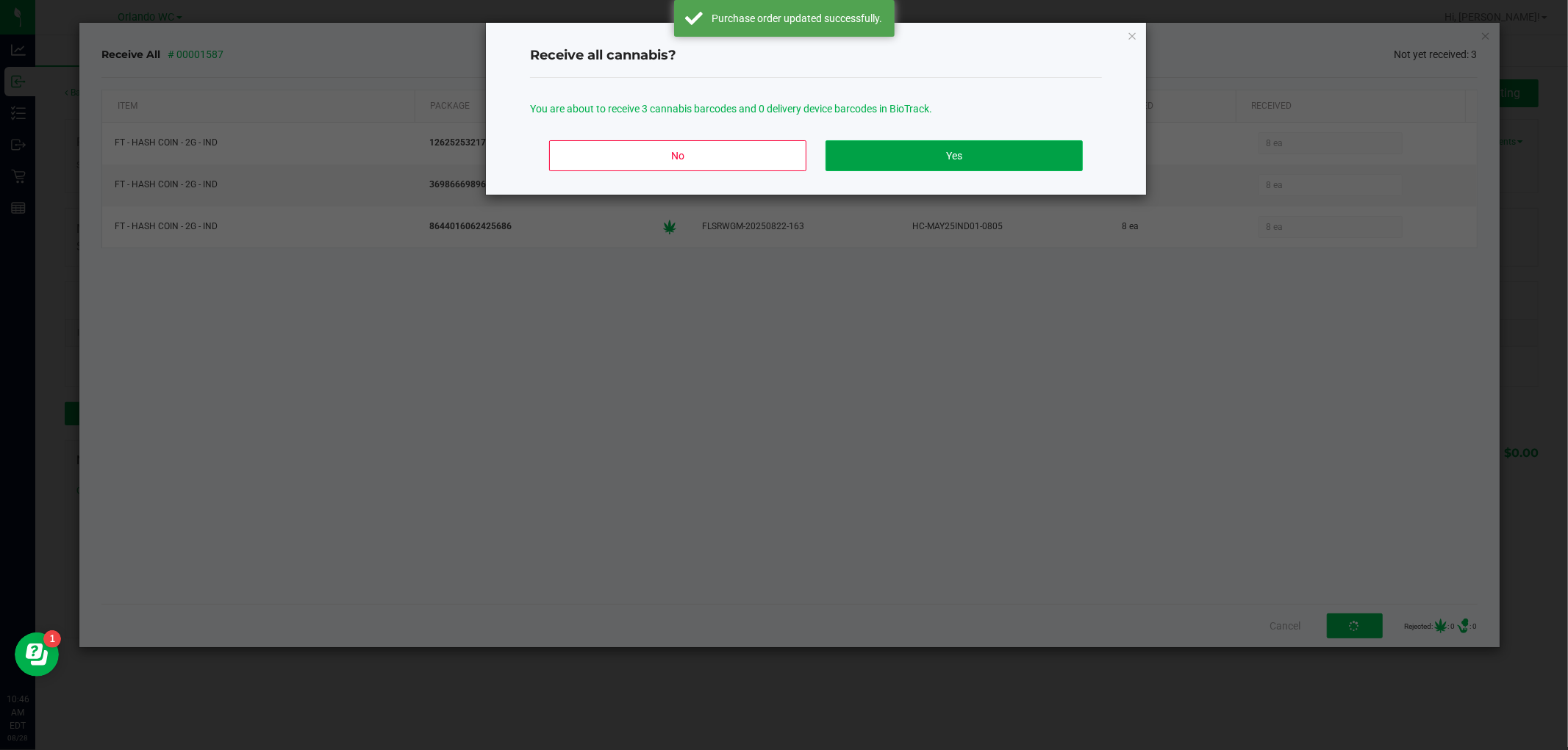
click at [955, 170] on button "Yes" at bounding box center [955, 156] width 258 height 31
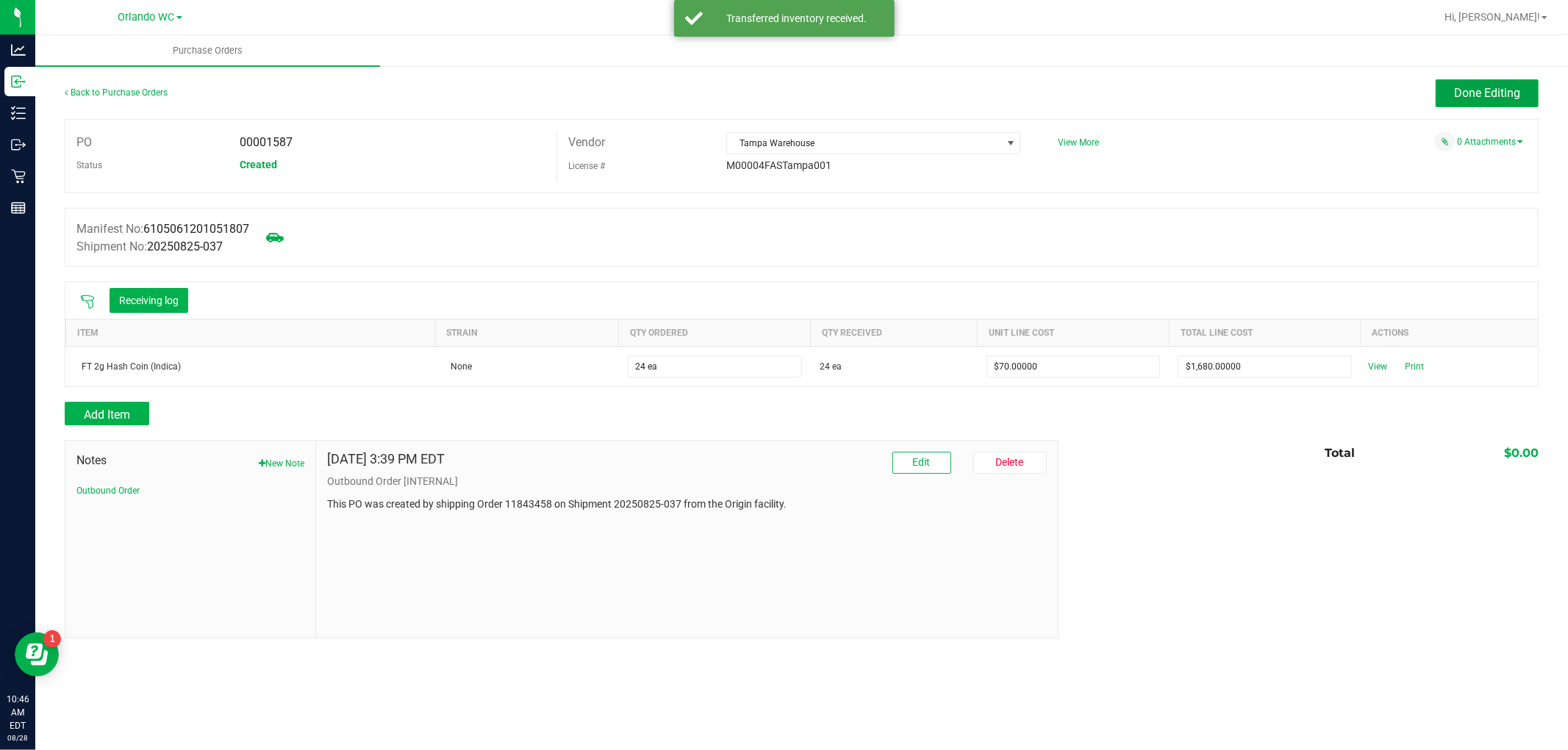
click at [1510, 90] on span "Done Editing" at bounding box center [1488, 92] width 66 height 14
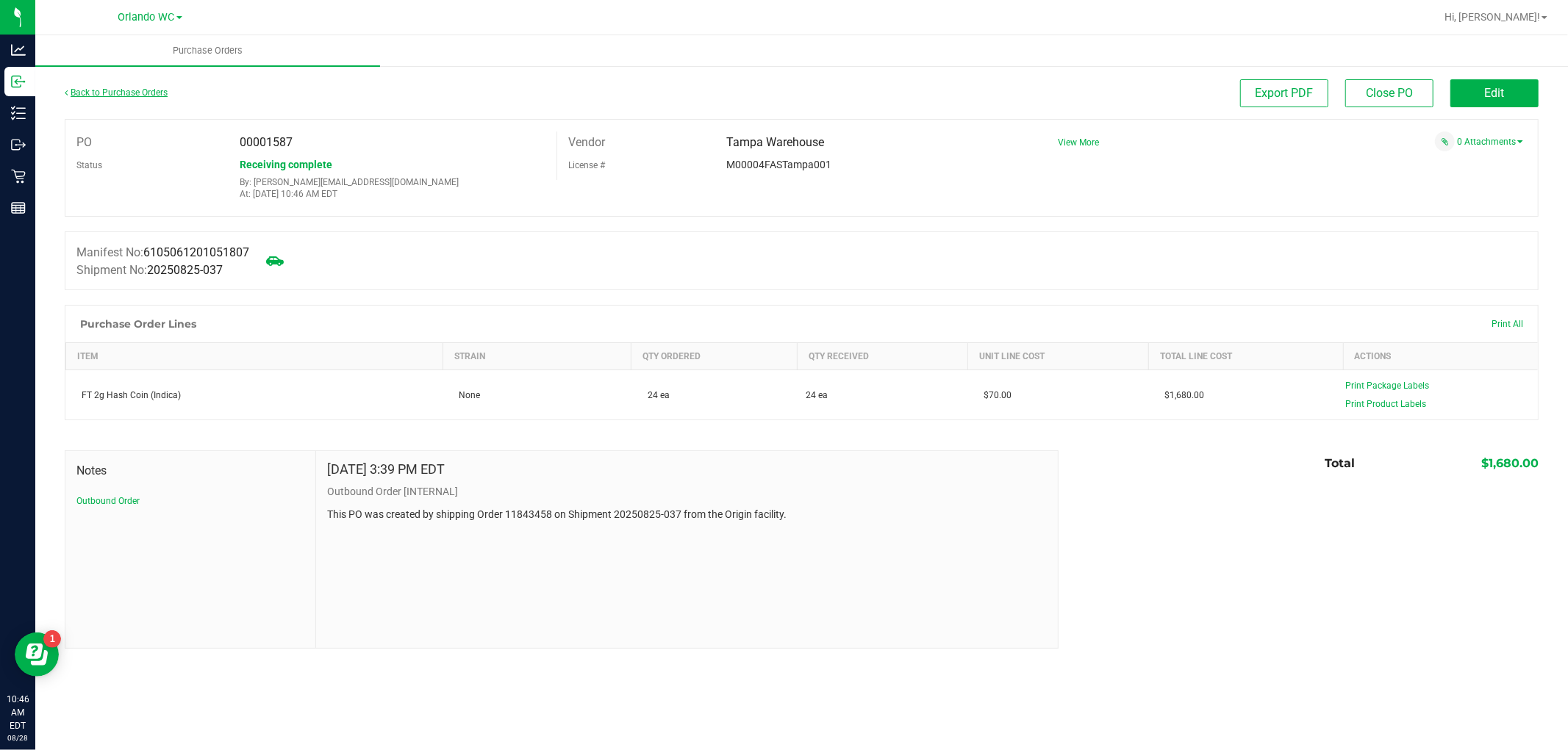
click at [130, 92] on link "Back to Purchase Orders" at bounding box center [116, 92] width 103 height 11
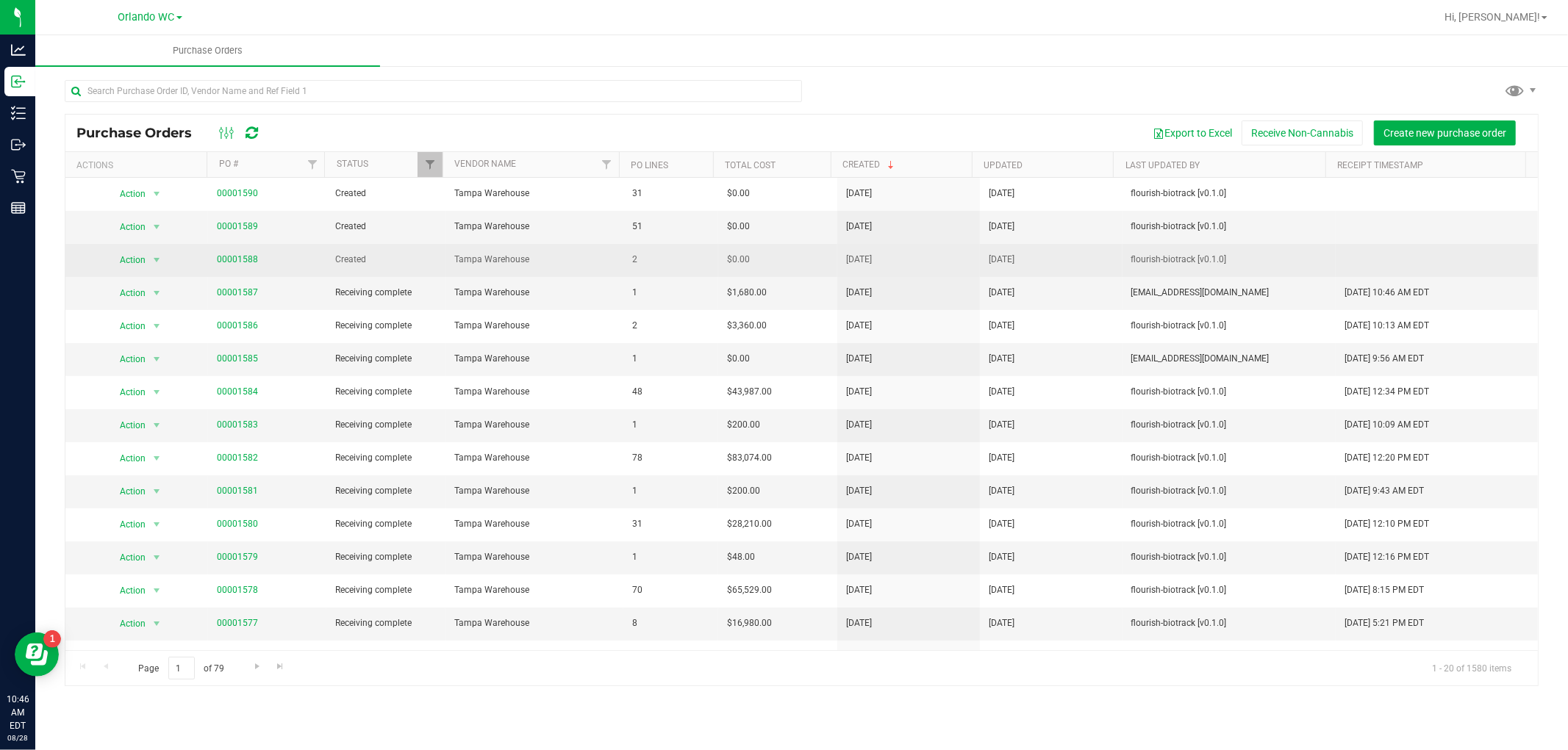
click at [245, 252] on td "00001588" at bounding box center [267, 260] width 119 height 33
click at [244, 254] on link "00001588" at bounding box center [237, 259] width 41 height 11
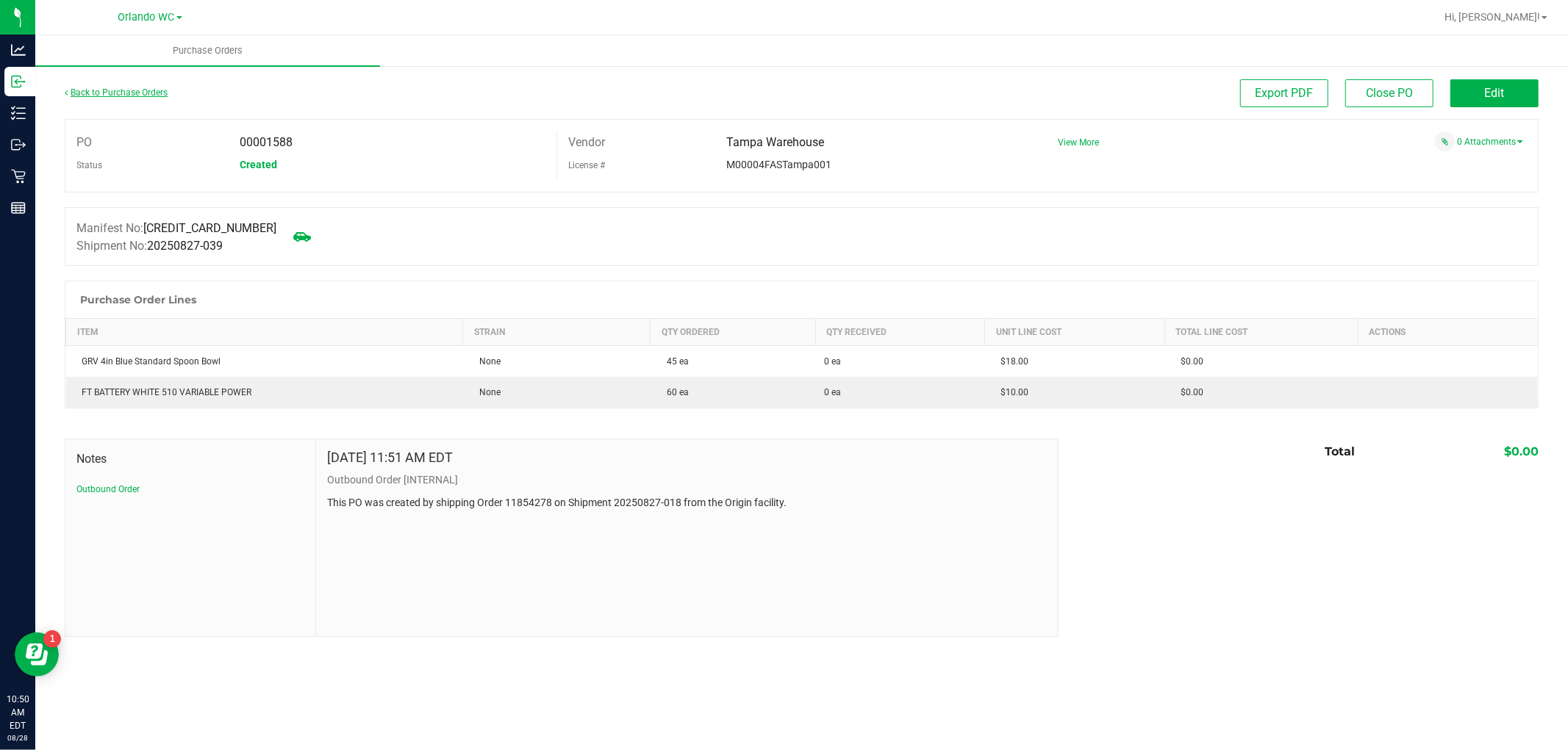
click at [92, 92] on link "Back to Purchase Orders" at bounding box center [116, 92] width 103 height 11
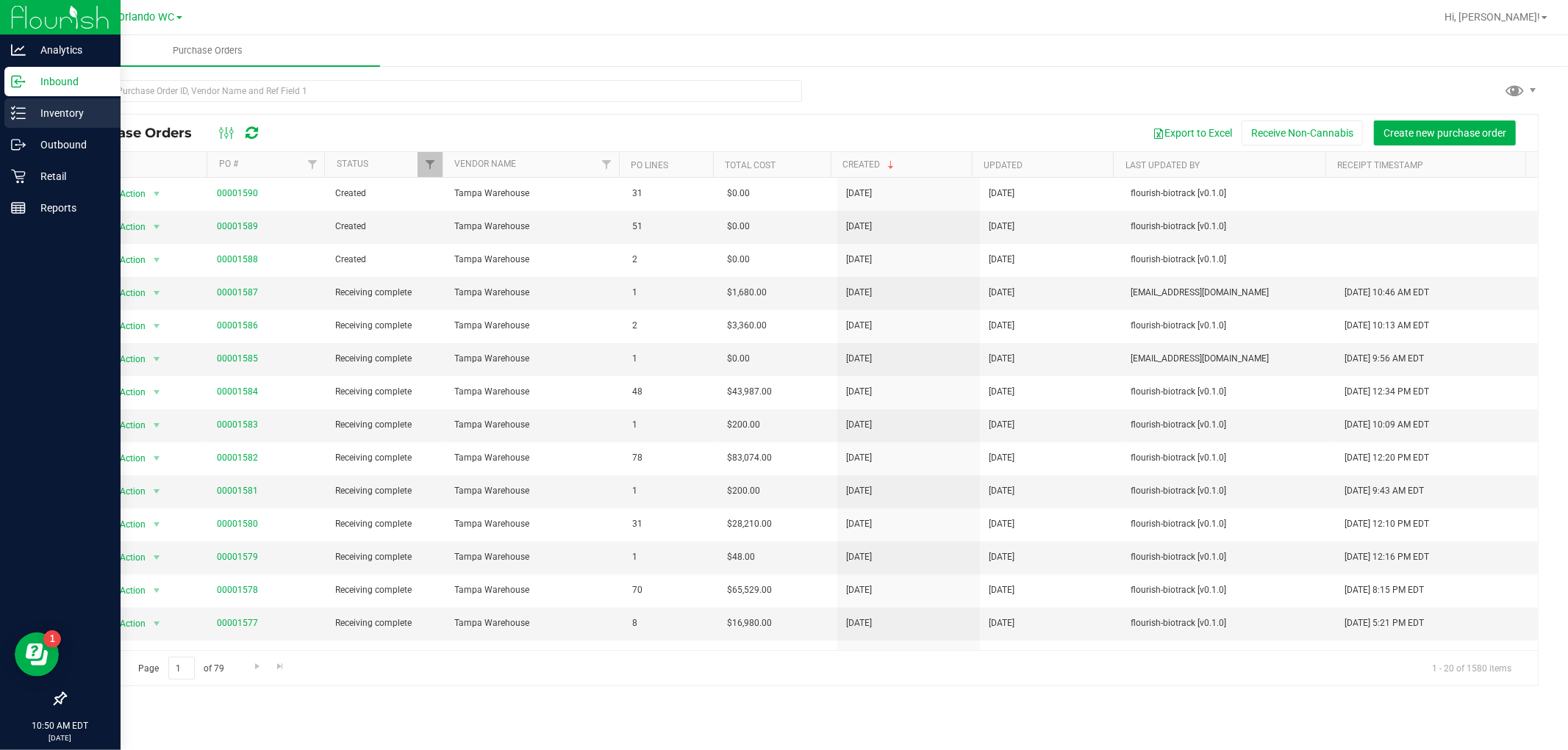
click at [28, 114] on p "Inventory" at bounding box center [70, 113] width 88 height 18
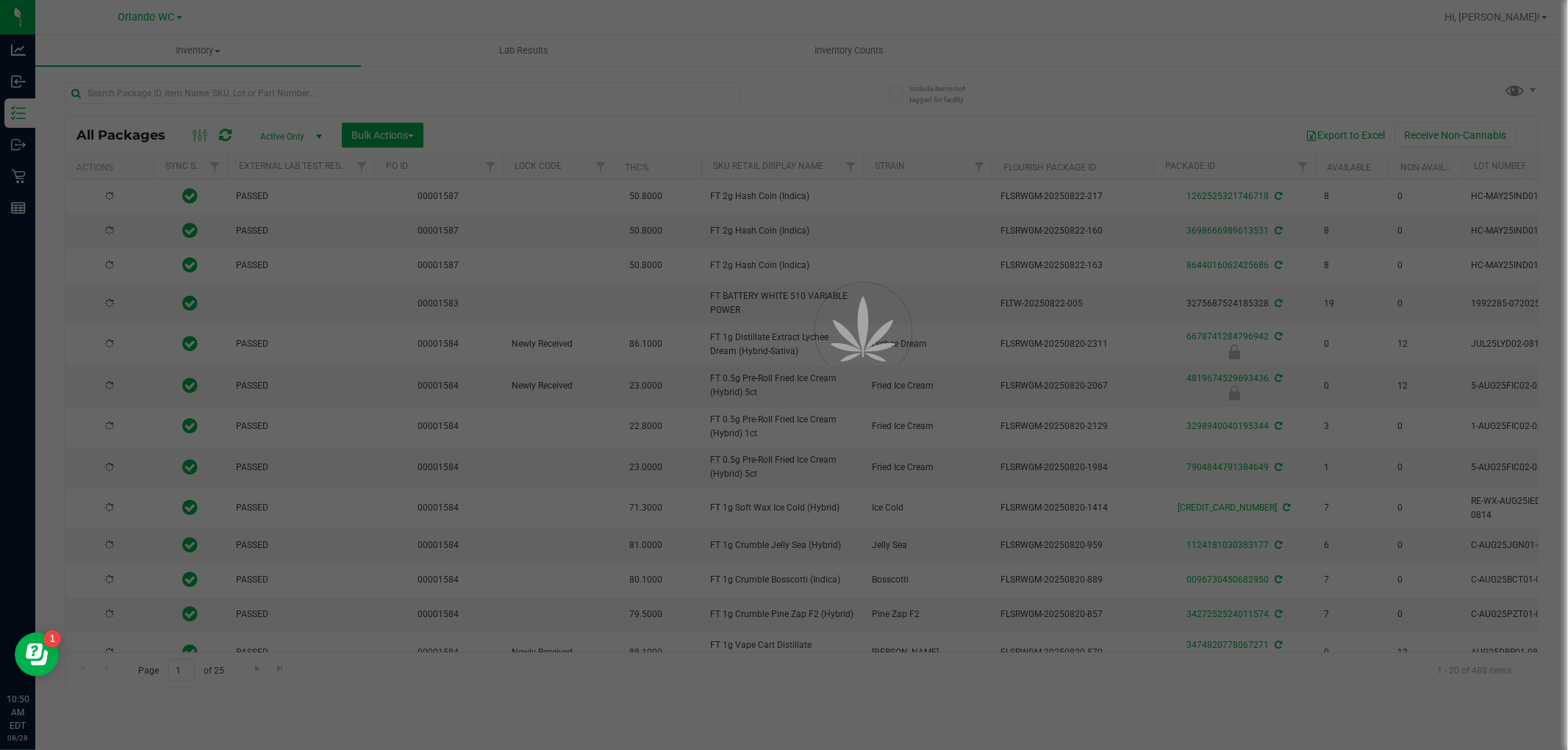
click at [486, 169] on div at bounding box center [784, 375] width 1568 height 750
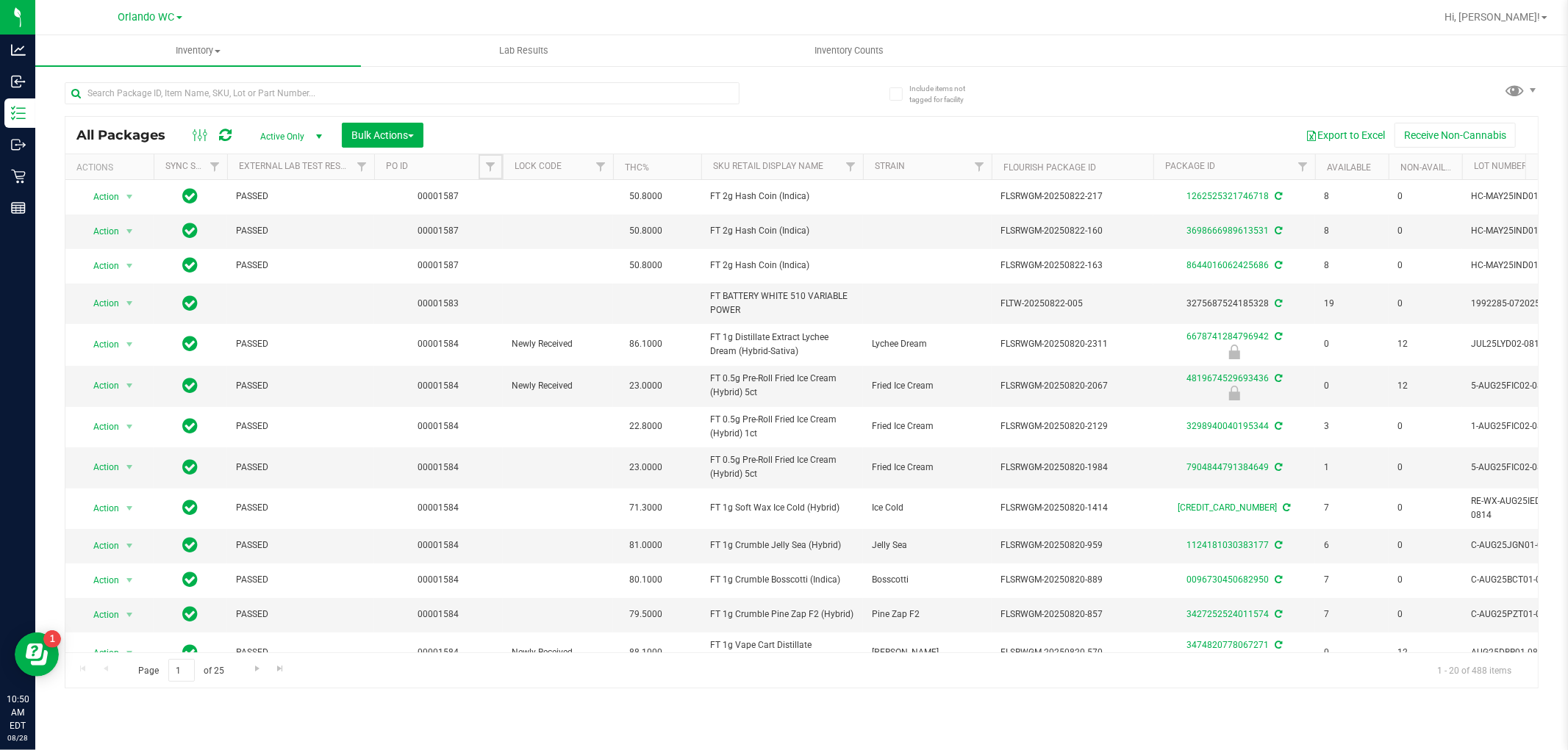
click at [486, 169] on span "Filter" at bounding box center [490, 167] width 12 height 12
click at [724, 81] on div at bounding box center [434, 92] width 737 height 47
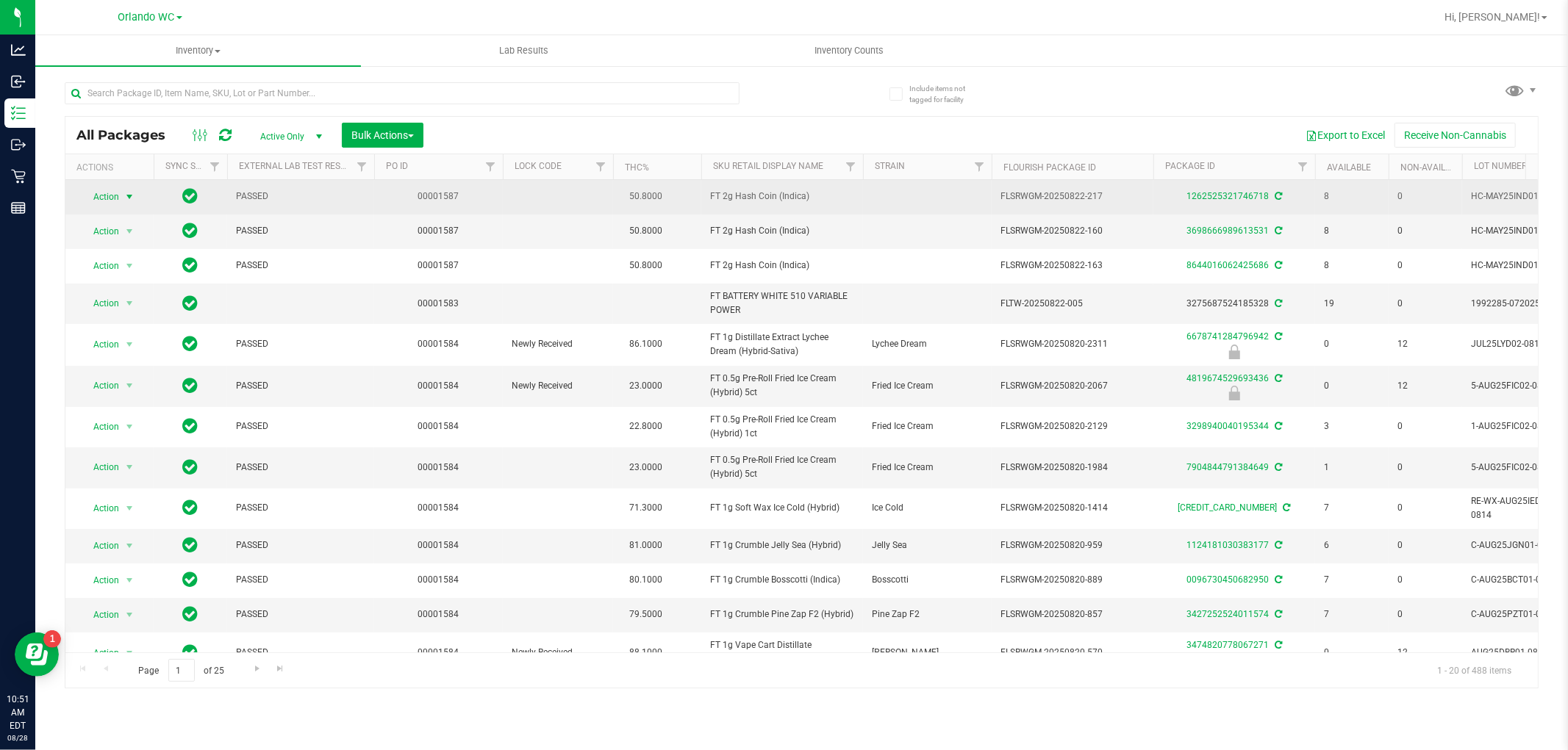
click at [115, 194] on span "Action" at bounding box center [100, 196] width 40 height 20
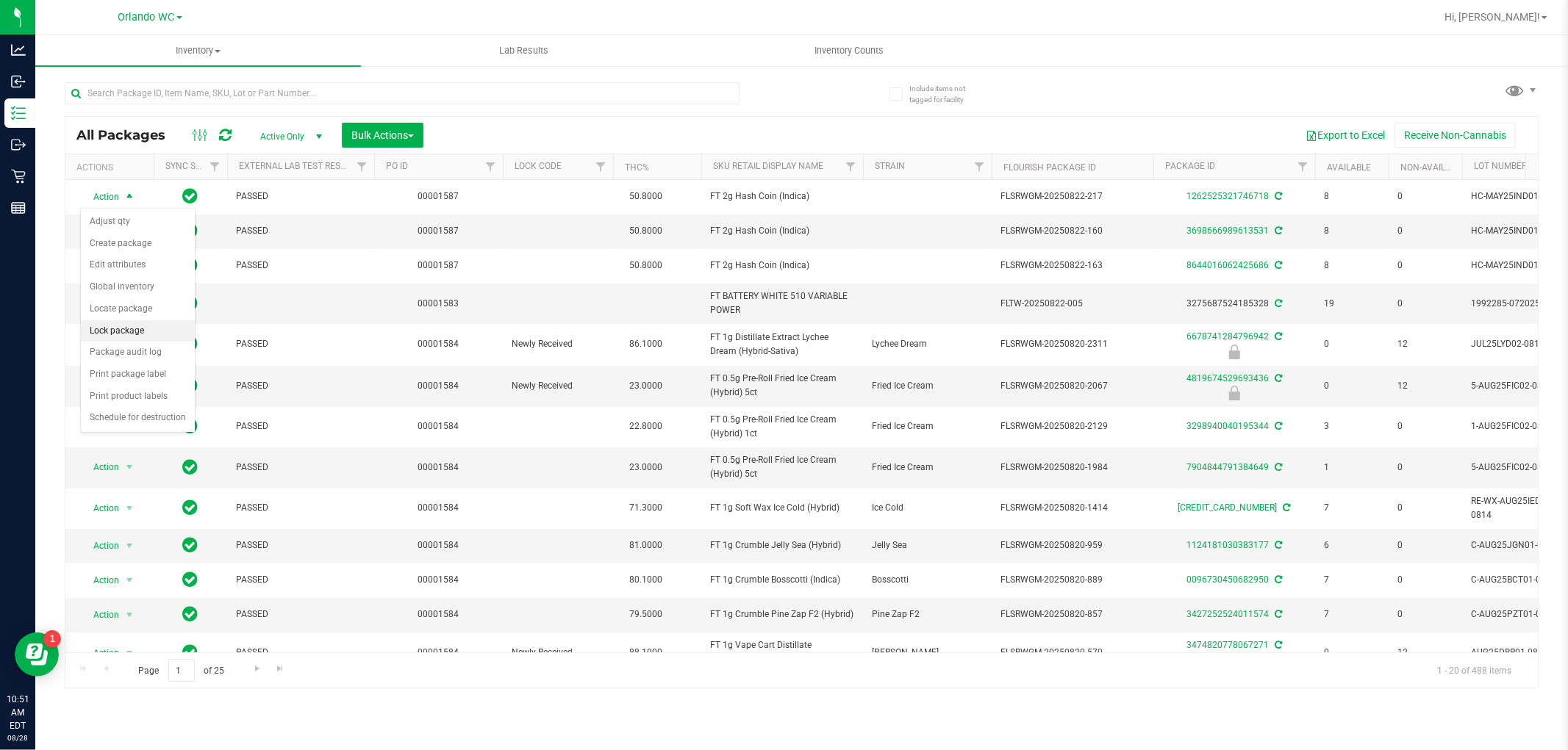
click at [130, 329] on li "Lock package" at bounding box center [138, 331] width 114 height 22
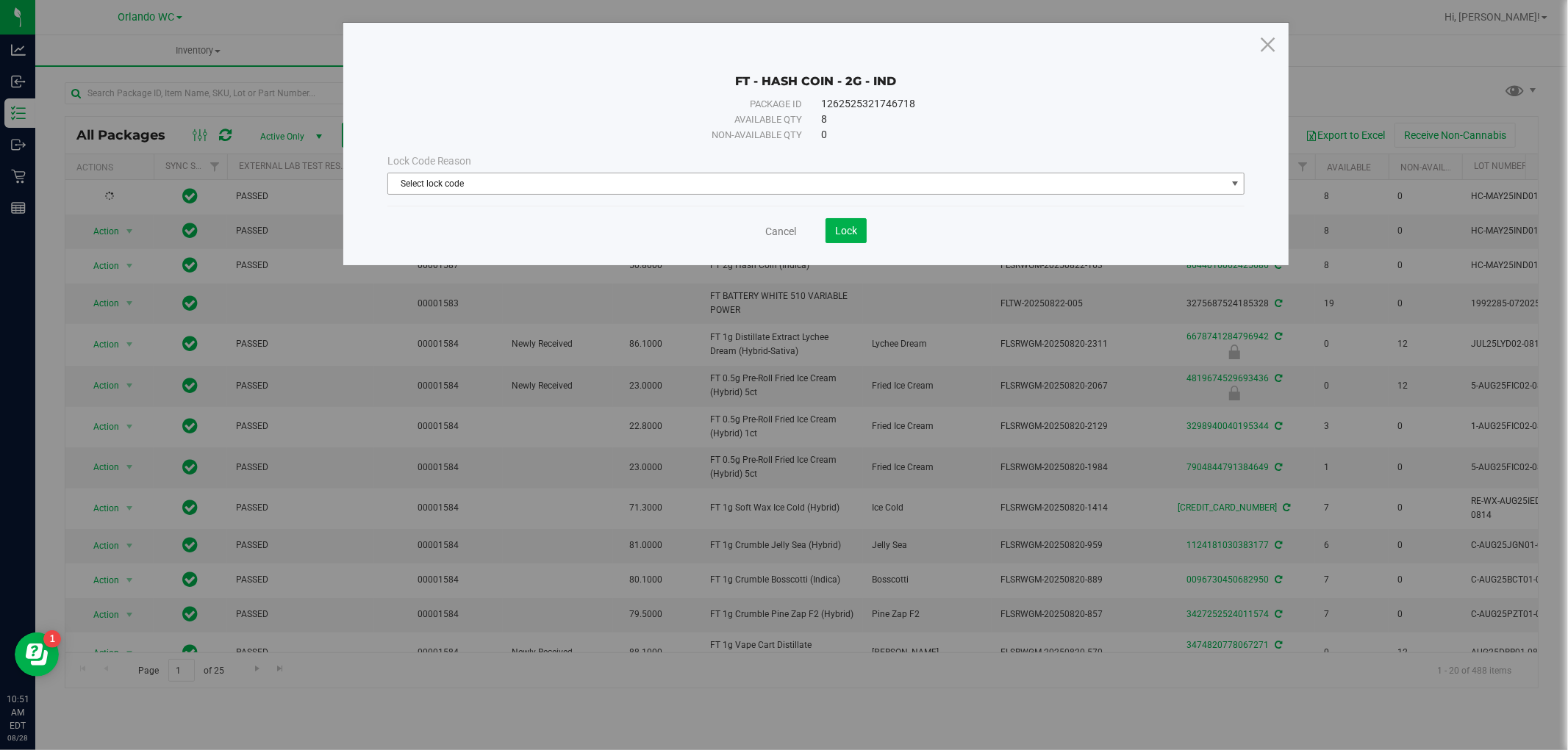
click at [754, 179] on span "Select lock code" at bounding box center [807, 183] width 838 height 20
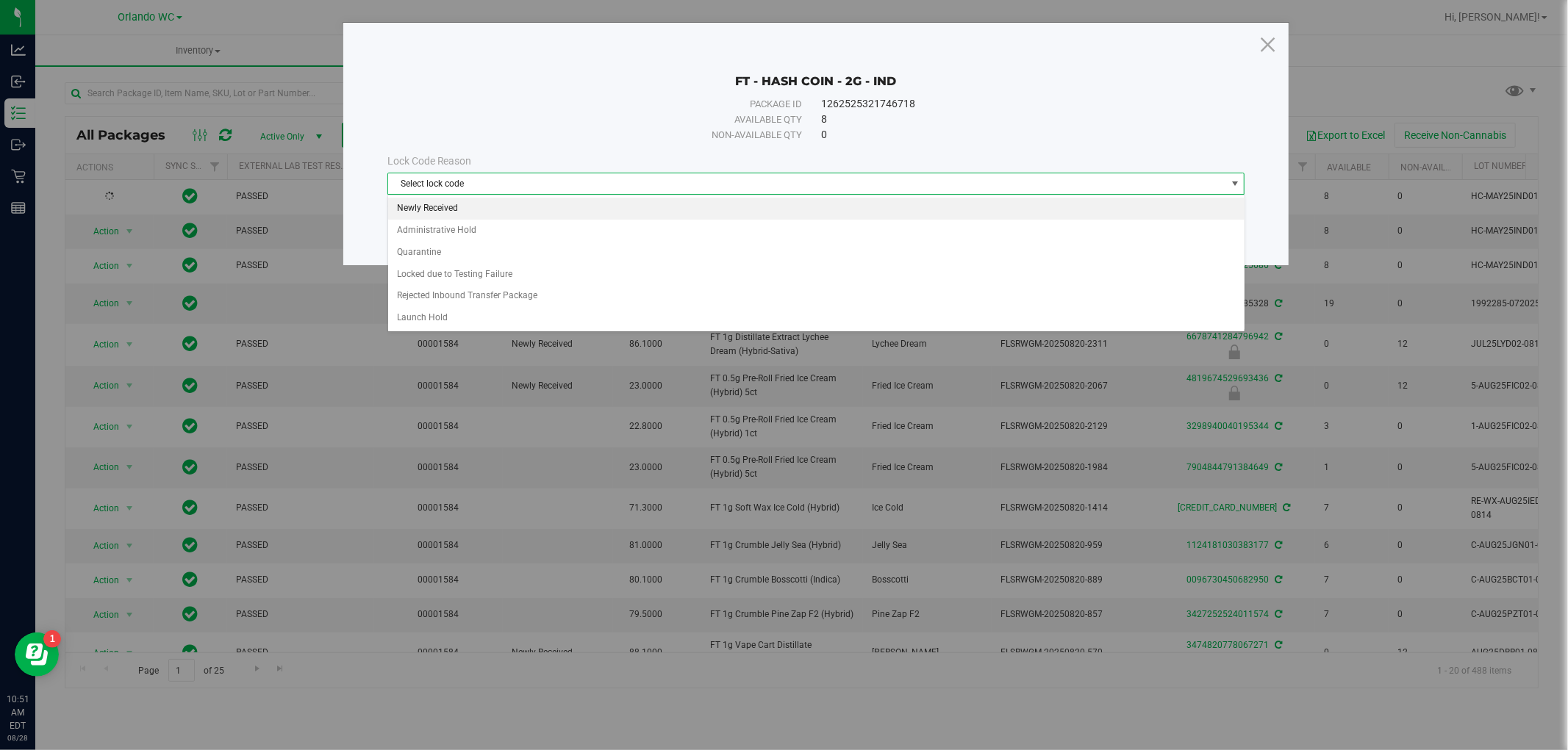
click at [493, 211] on li "Newly Received" at bounding box center [816, 208] width 857 height 22
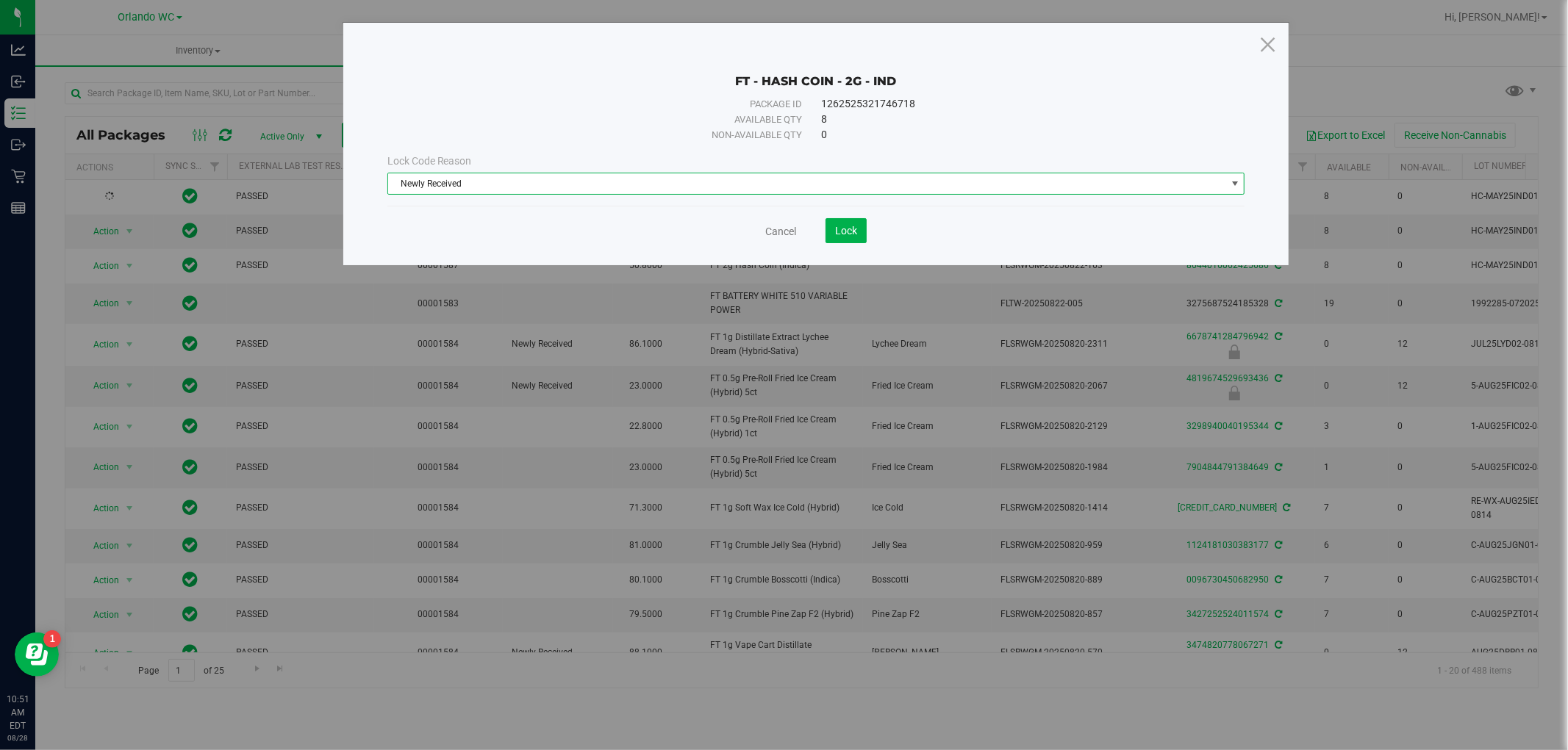
click at [819, 232] on save-button "Lock" at bounding box center [831, 230] width 70 height 25
click at [845, 237] on span "Lock" at bounding box center [846, 231] width 22 height 12
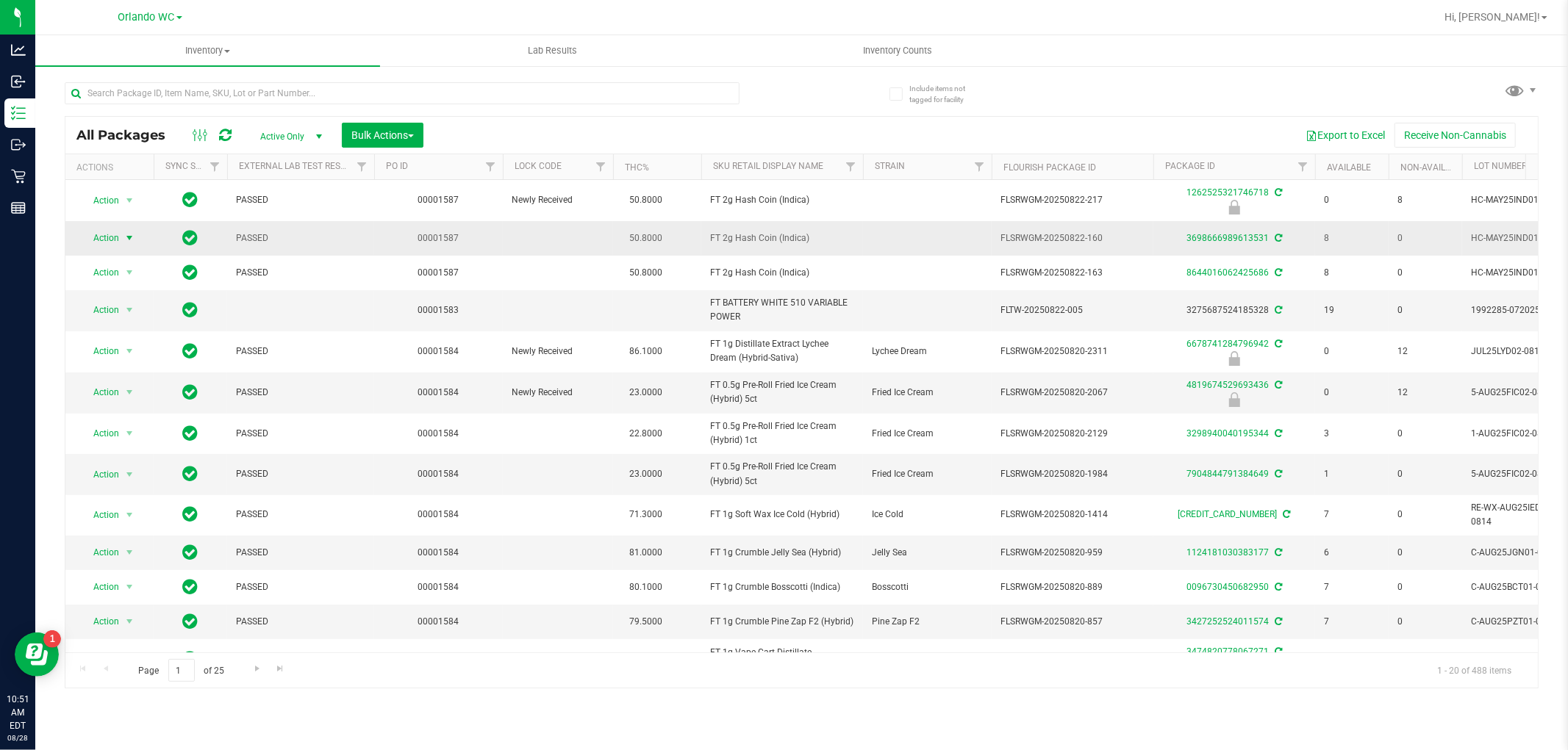
click at [114, 241] on span "Action" at bounding box center [100, 237] width 40 height 20
click at [115, 385] on li "Package audit log" at bounding box center [138, 394] width 114 height 22
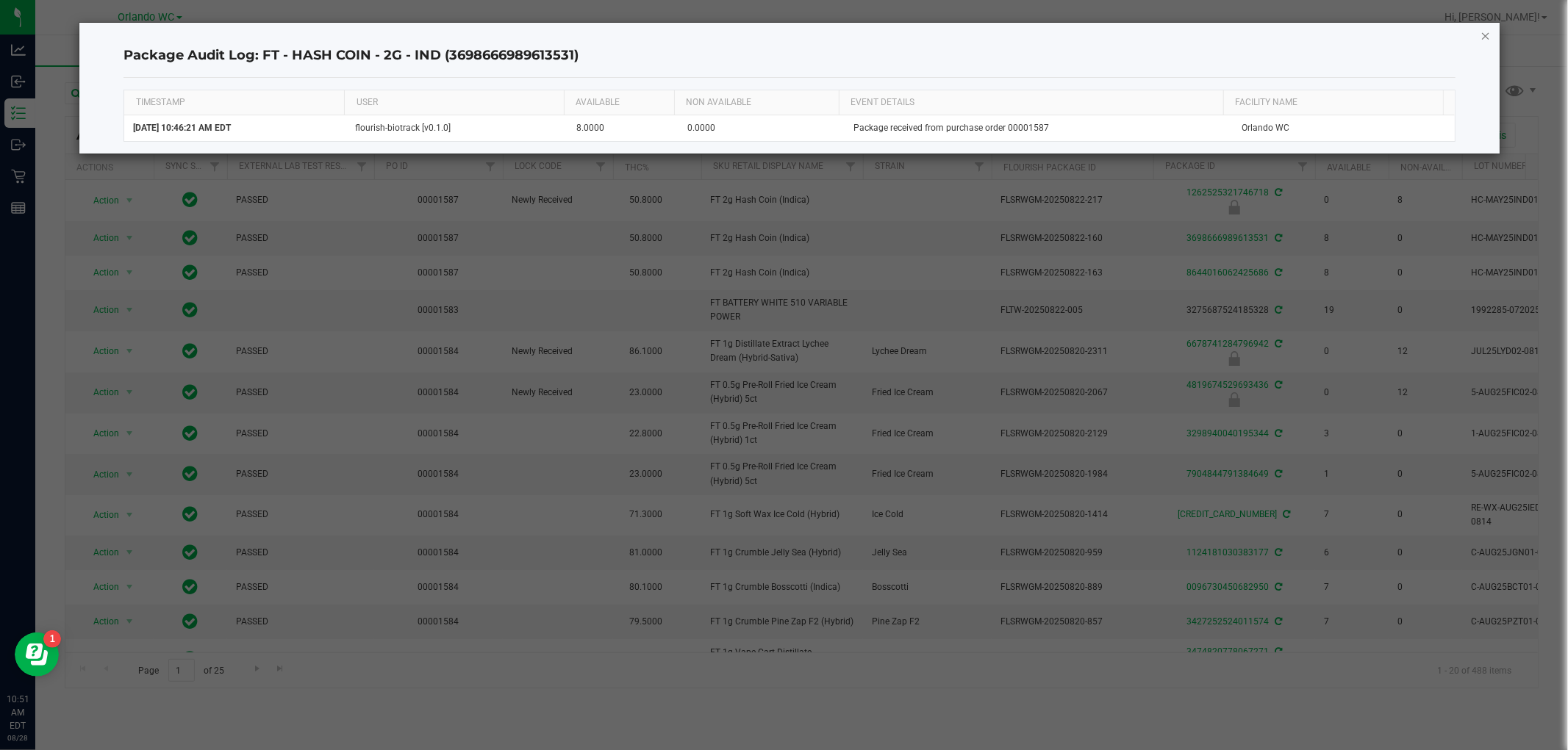
click at [1484, 36] on icon "button" at bounding box center [1485, 36] width 11 height 18
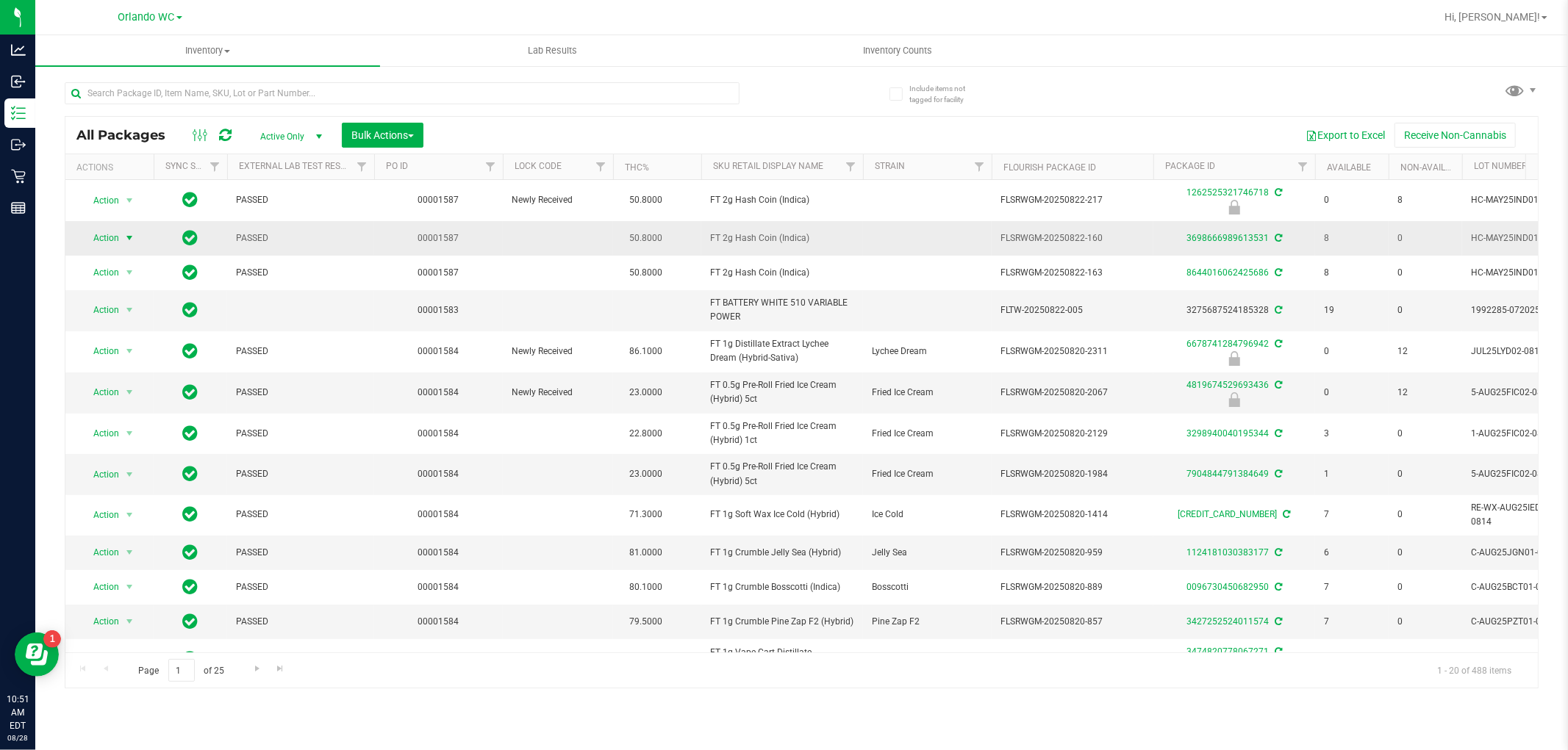
click at [134, 237] on span "select" at bounding box center [129, 238] width 12 height 12
click at [130, 376] on li "Lock package" at bounding box center [138, 372] width 114 height 22
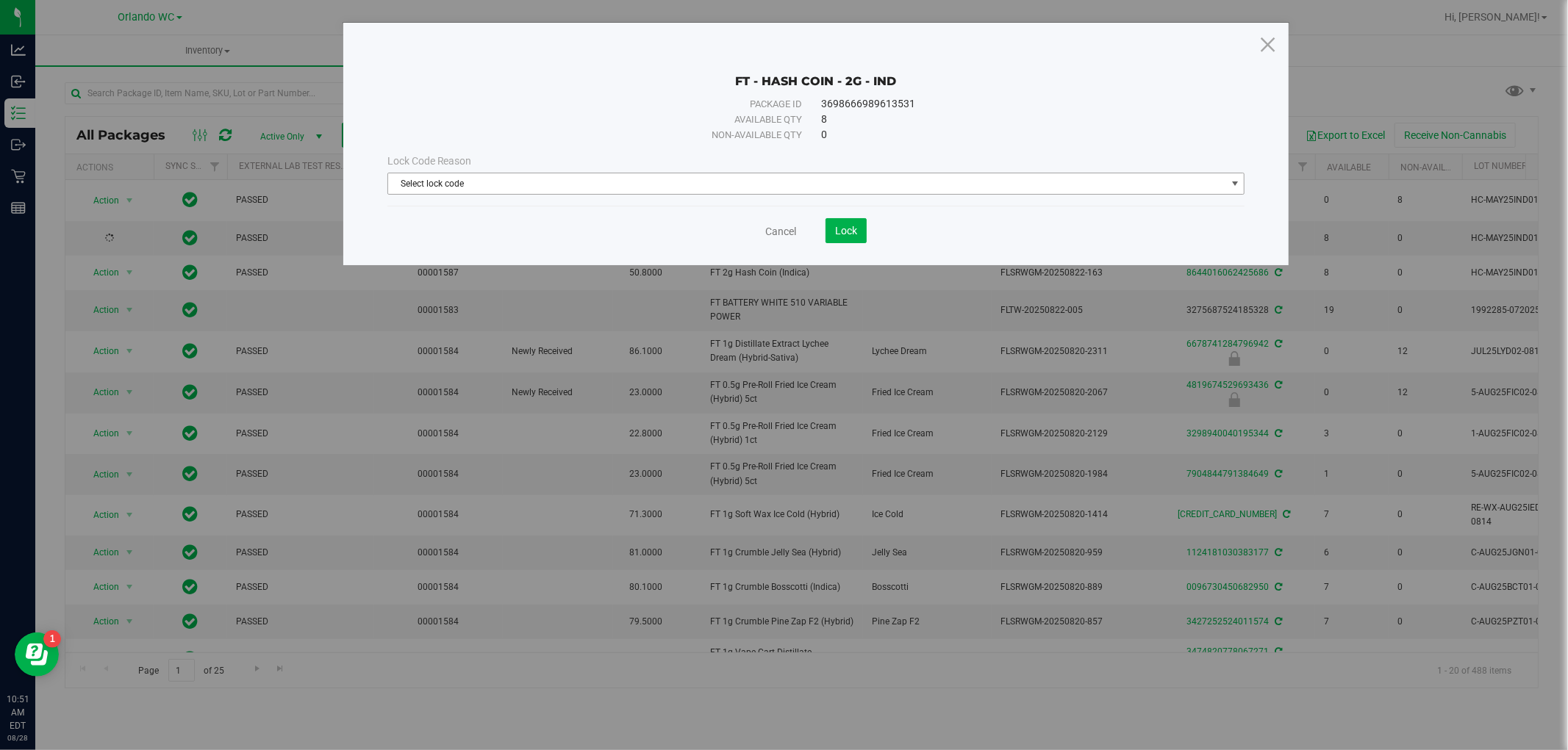
click at [516, 173] on span "Select lock code" at bounding box center [816, 183] width 858 height 22
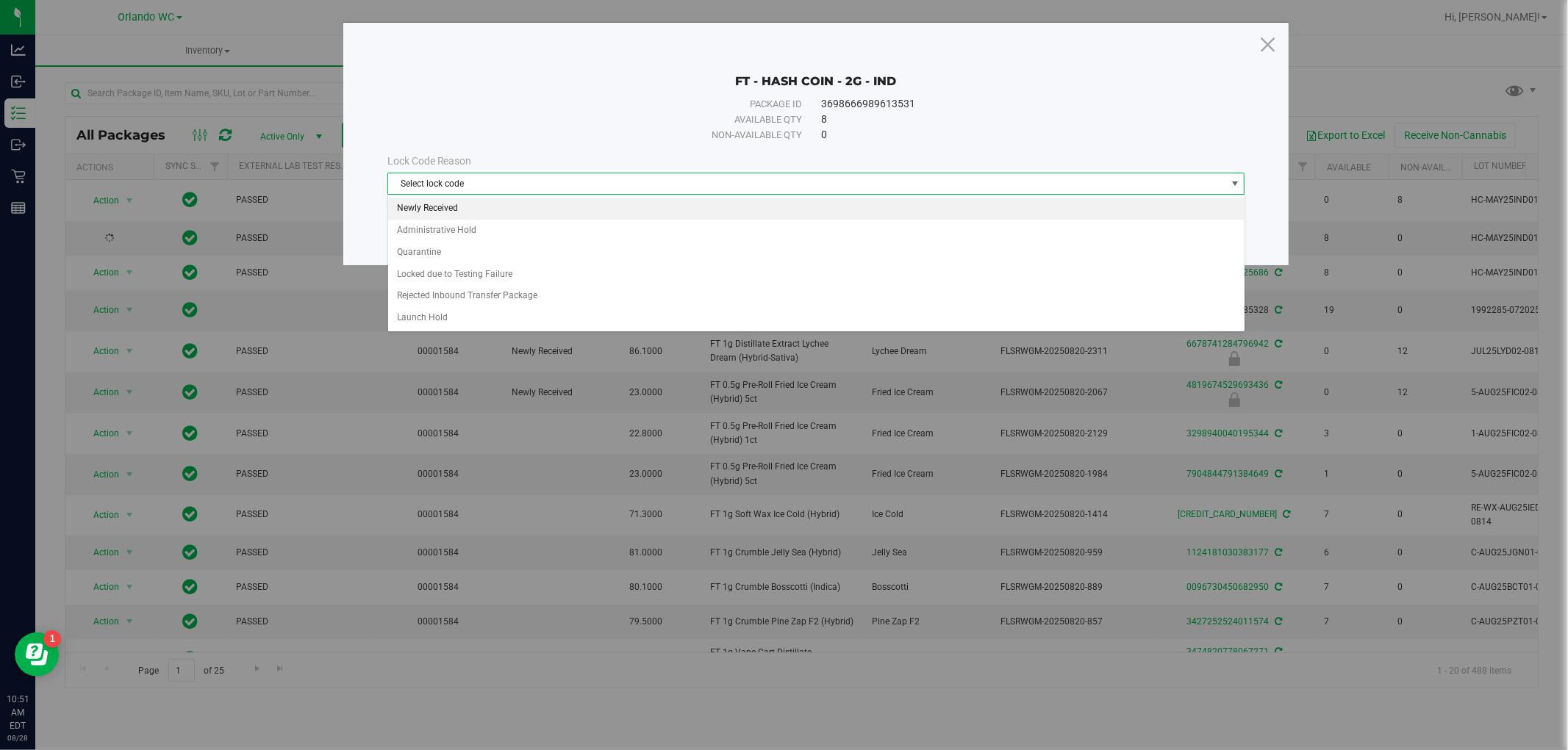
click at [486, 214] on li "Newly Received" at bounding box center [816, 208] width 857 height 22
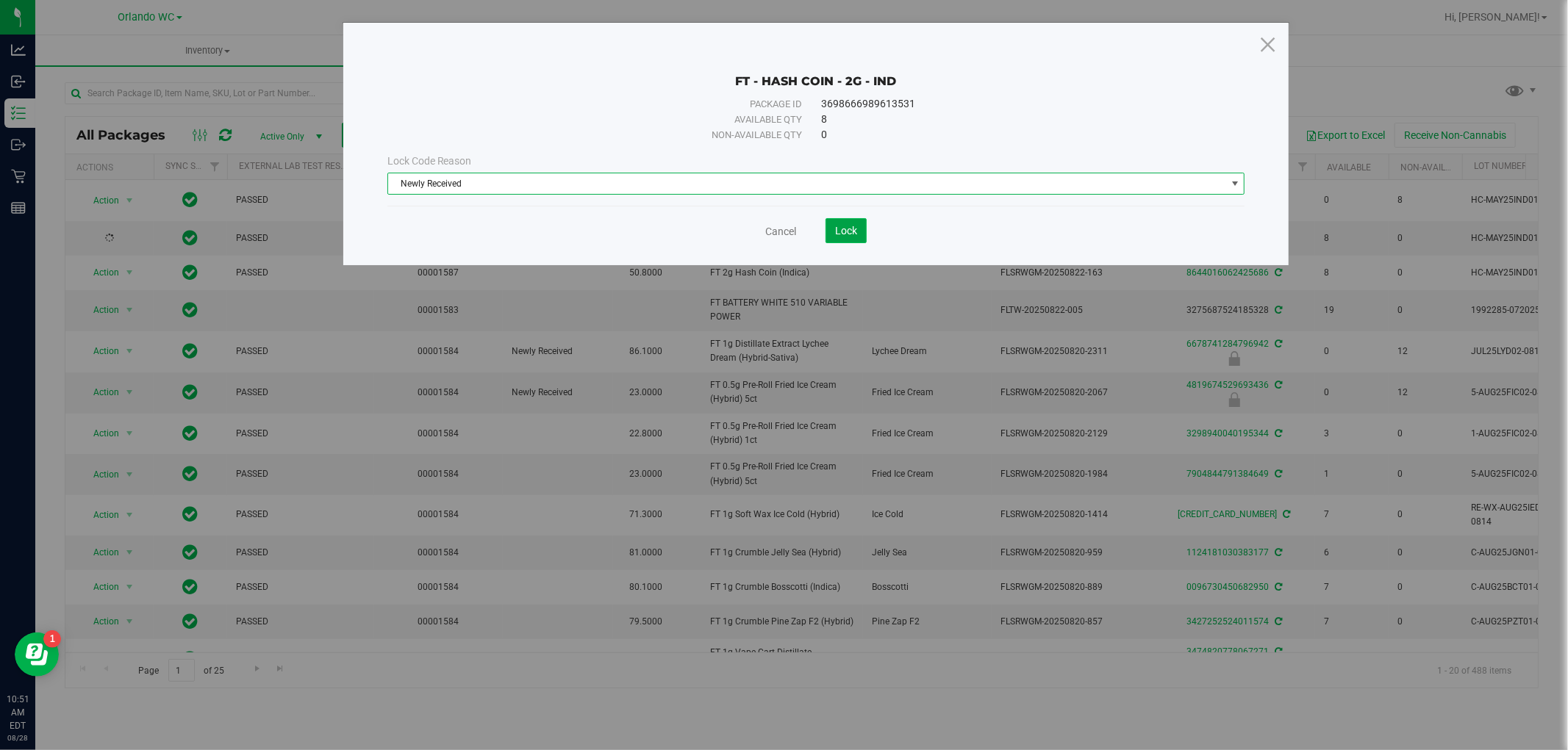
click at [852, 228] on span "Lock" at bounding box center [846, 231] width 22 height 12
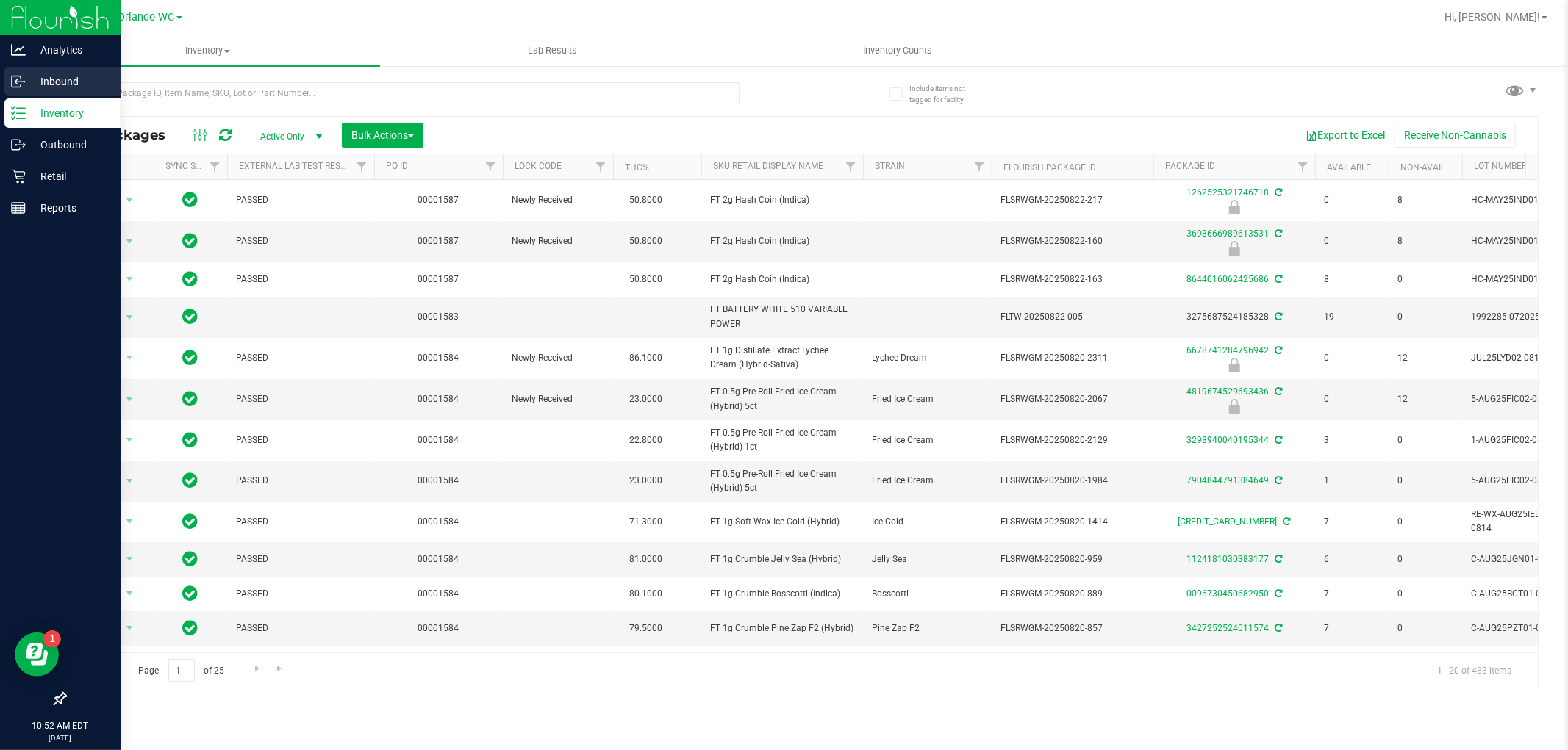
click at [29, 83] on p "Inbound" at bounding box center [70, 82] width 88 height 18
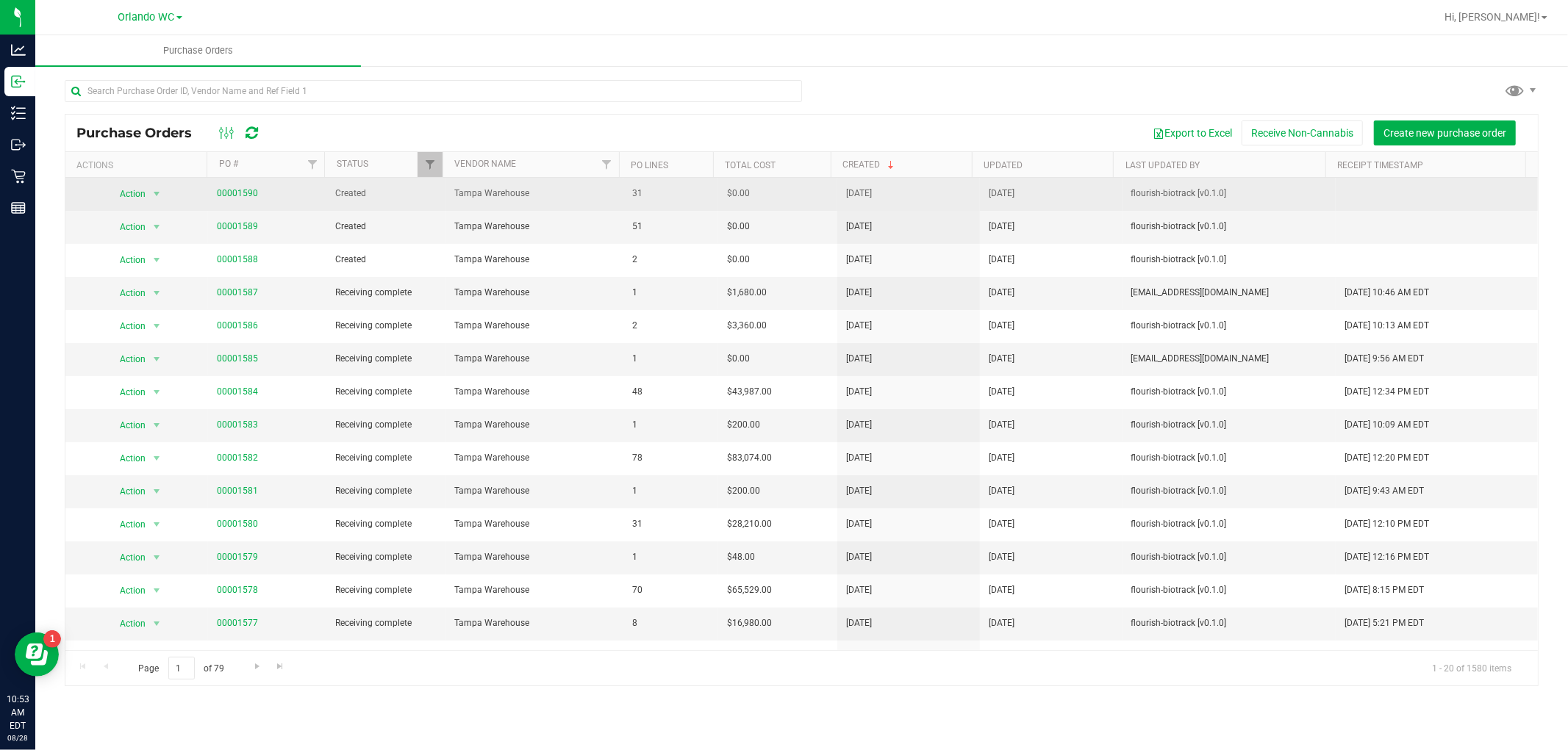
click at [241, 187] on span "00001590" at bounding box center [237, 193] width 41 height 14
click at [241, 193] on link "00001590" at bounding box center [237, 193] width 41 height 11
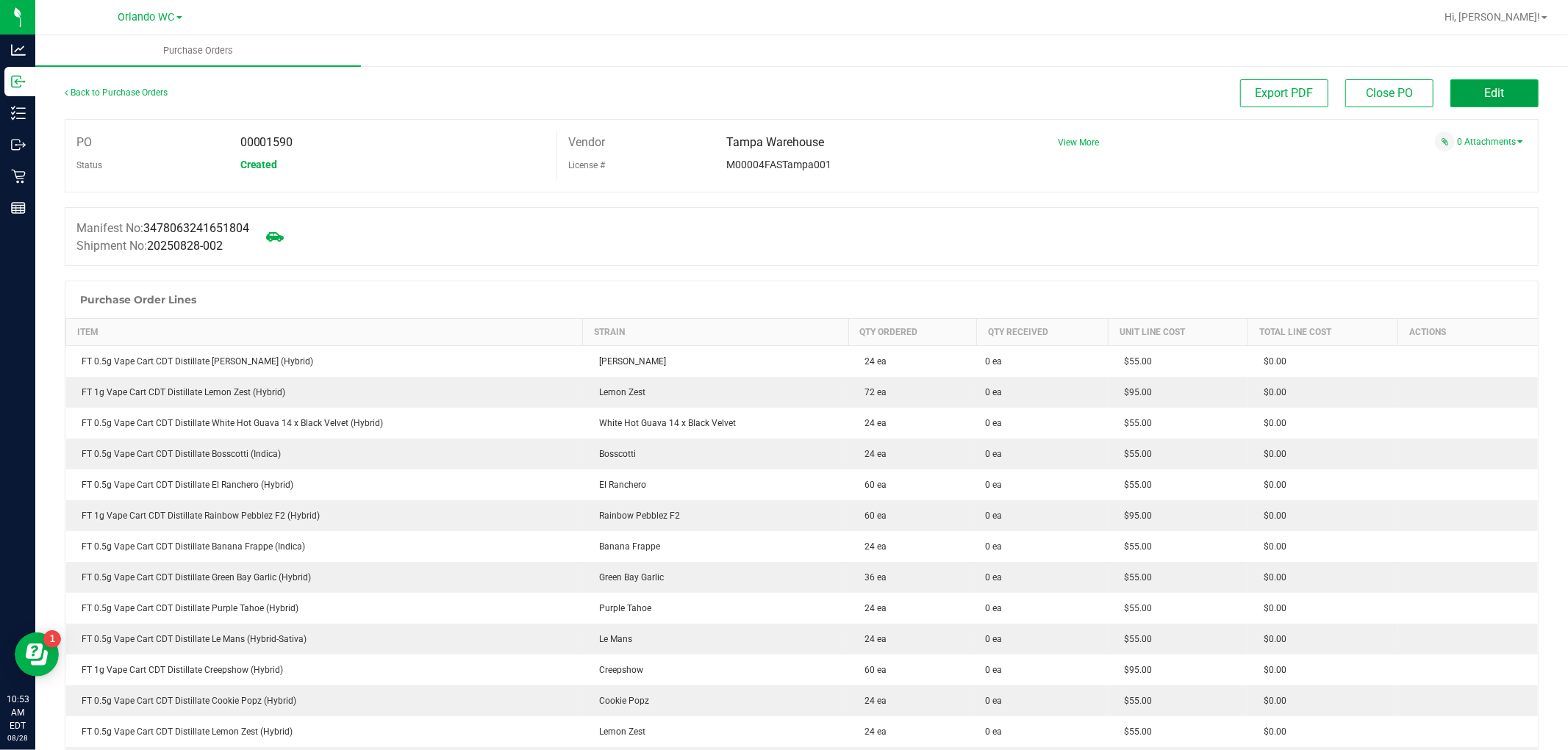
click at [1455, 93] on button "Edit" at bounding box center [1494, 93] width 88 height 28
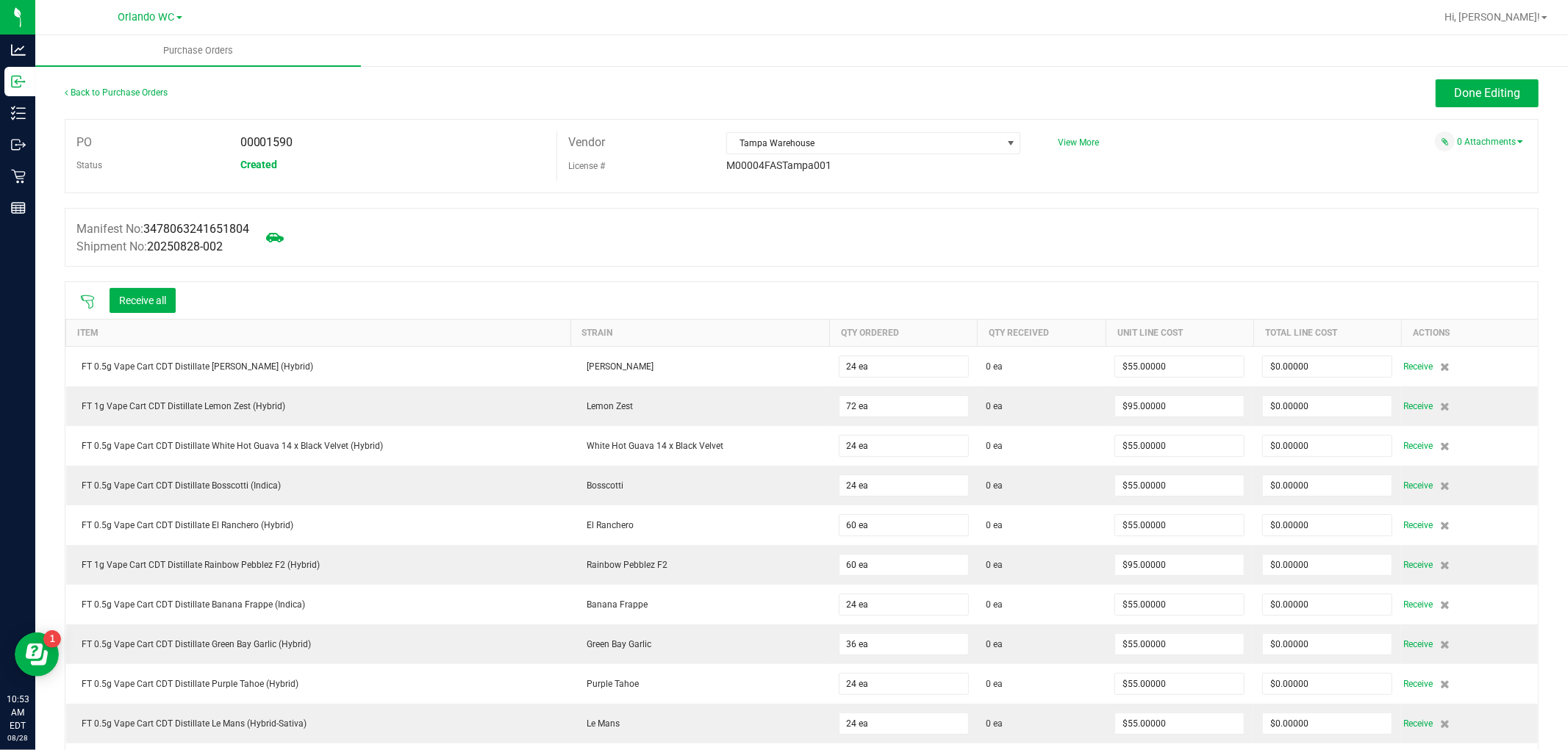
click at [90, 296] on icon at bounding box center [88, 302] width 15 height 15
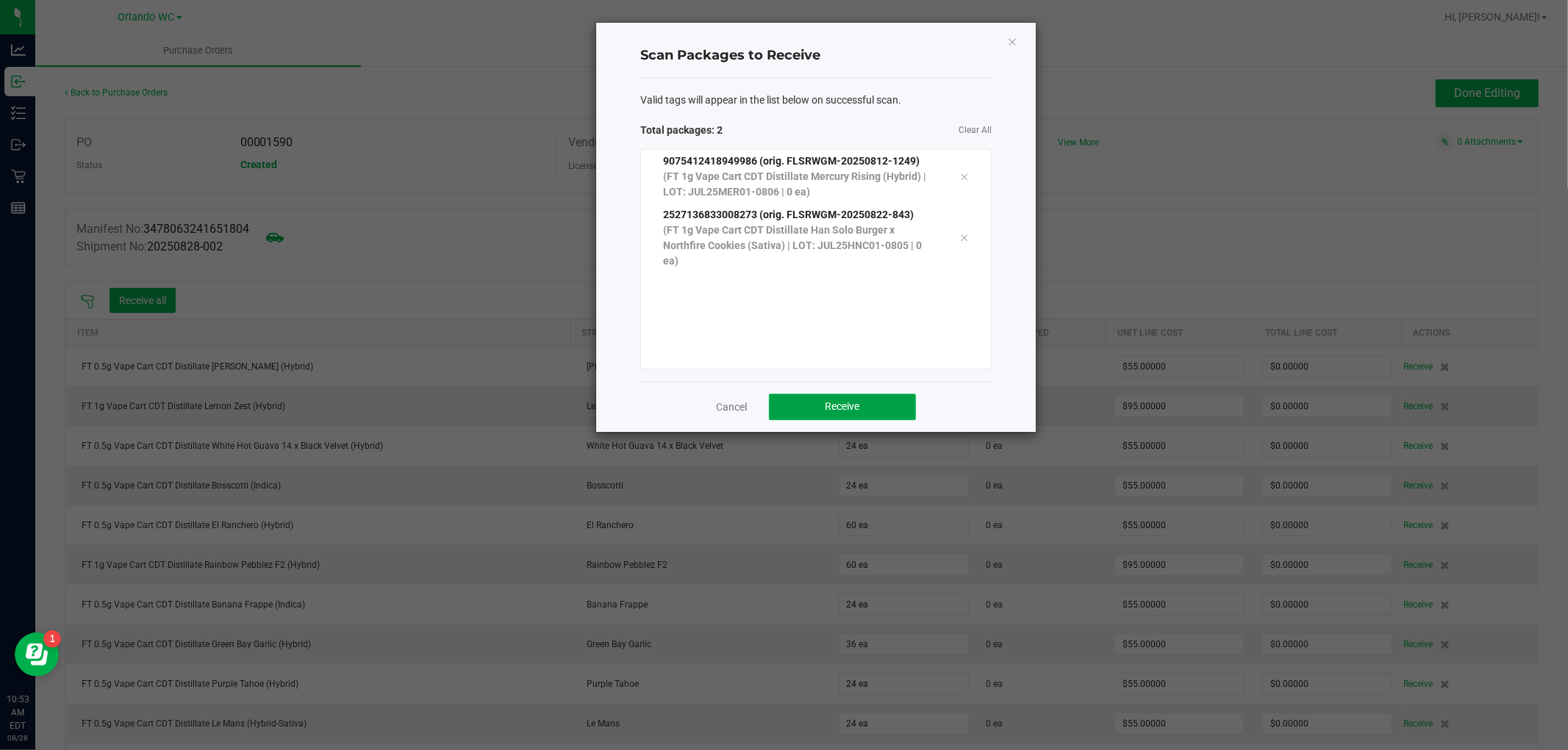
click at [823, 408] on button "Receive" at bounding box center [842, 407] width 147 height 27
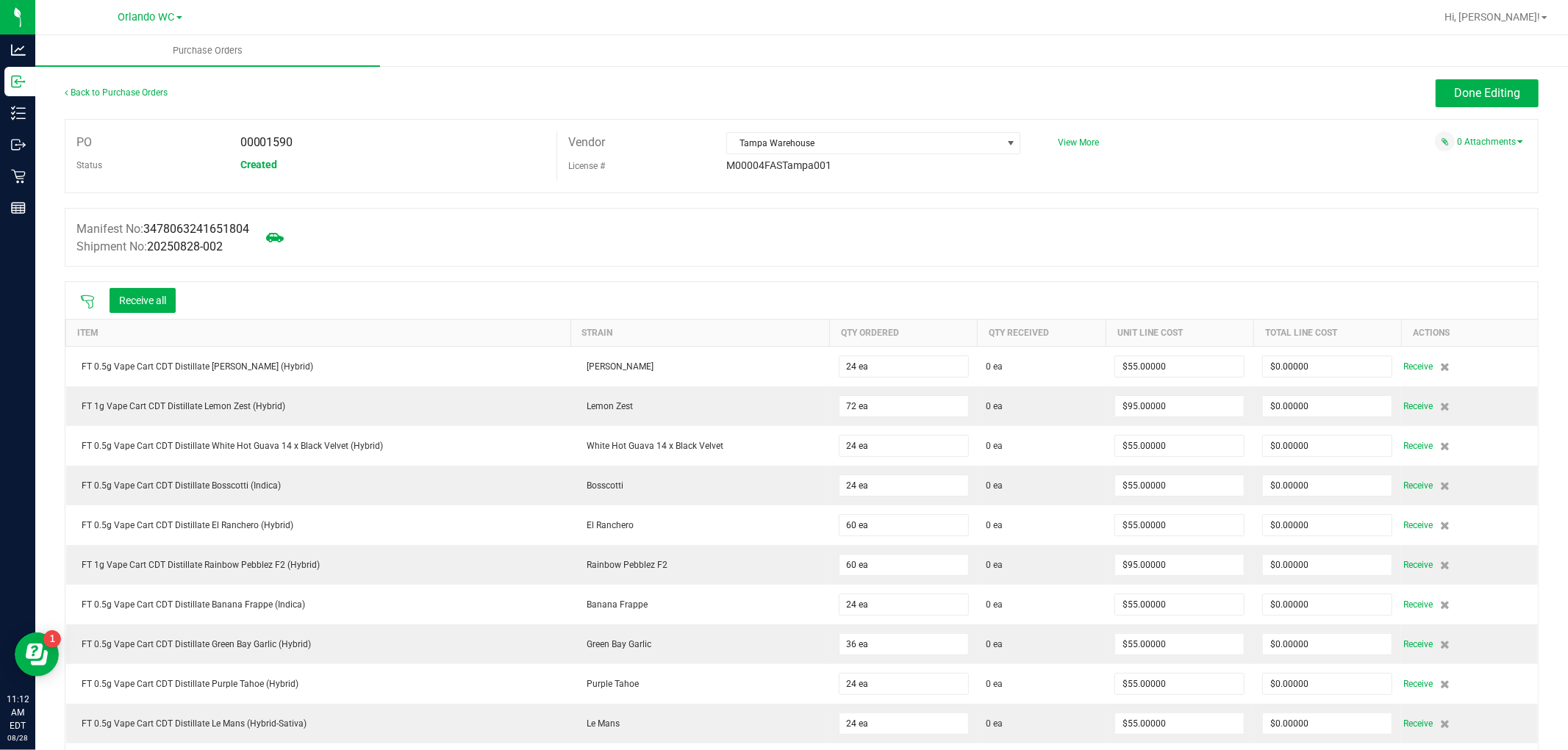
click at [144, 85] on div "Back to Purchase Orders" at bounding box center [249, 92] width 369 height 27
click at [143, 87] on link "Back to Purchase Orders" at bounding box center [116, 92] width 103 height 11
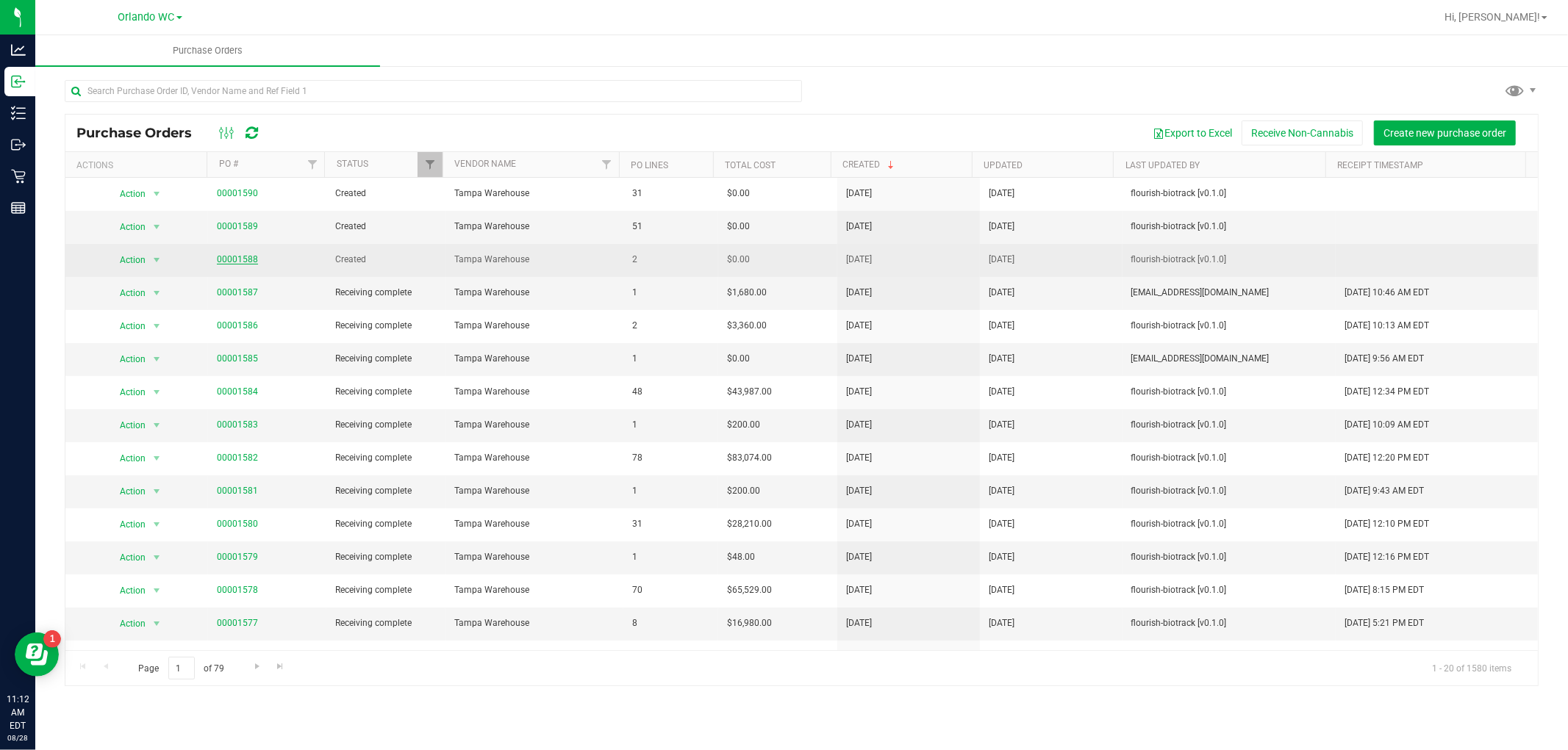
click at [248, 256] on link "00001588" at bounding box center [237, 259] width 41 height 11
